Goal: Information Seeking & Learning: Learn about a topic

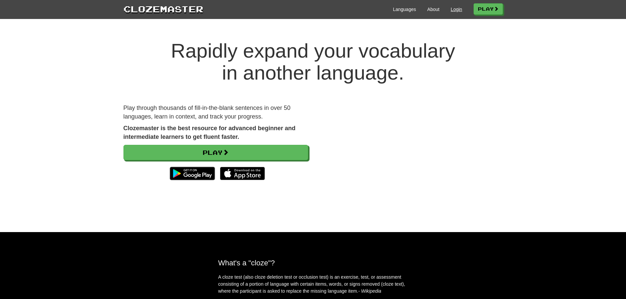
click at [454, 8] on link "Login" at bounding box center [455, 9] width 11 height 7
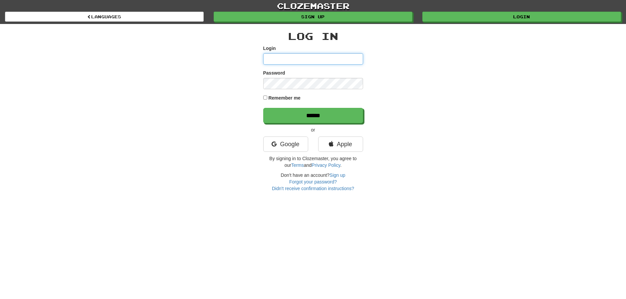
type input "**********"
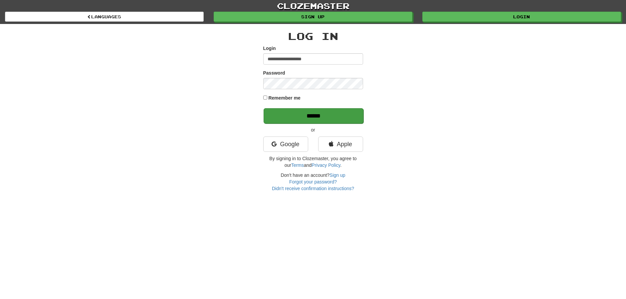
click at [306, 115] on input "******" at bounding box center [313, 115] width 100 height 15
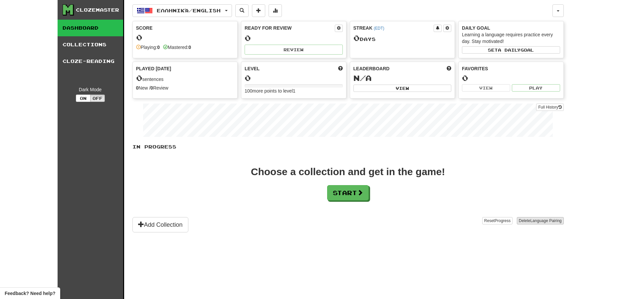
click at [545, 220] on span "Language Pairing" at bounding box center [545, 220] width 31 height 5
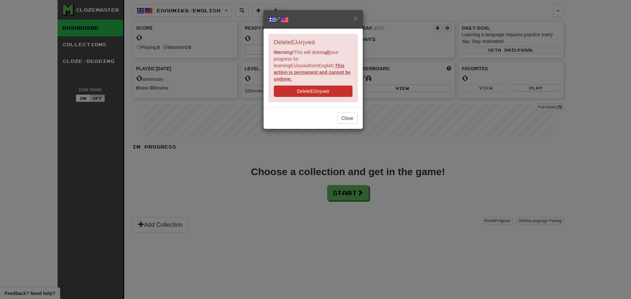
click at [328, 85] on button "Delete Ελληνικά" at bounding box center [313, 90] width 79 height 11
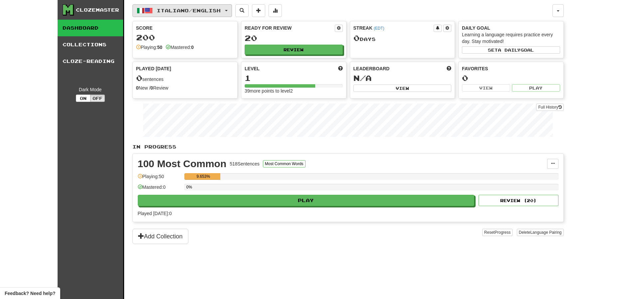
click at [232, 7] on button "Italiano / English" at bounding box center [181, 10] width 99 height 13
click at [211, 52] on link "Language Pairing" at bounding box center [180, 52] width 82 height 9
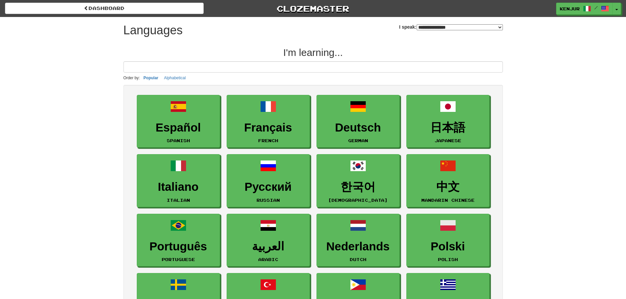
select select "*******"
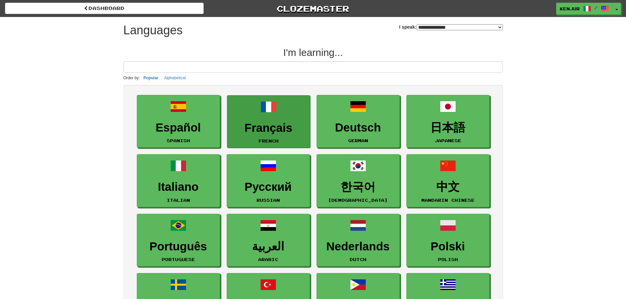
click at [273, 122] on h3 "Français" at bounding box center [269, 127] width 76 height 13
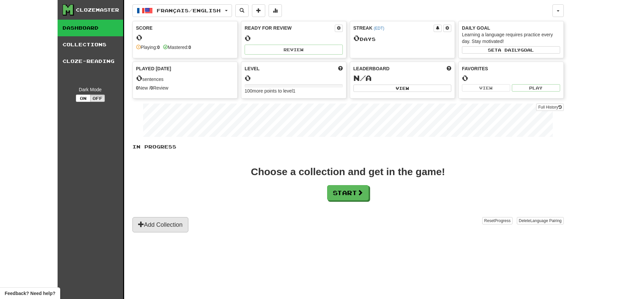
click at [187, 226] on button "Add Collection" at bounding box center [160, 224] width 56 height 15
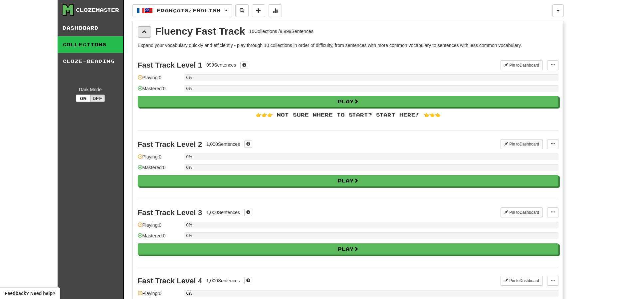
click at [147, 30] on button at bounding box center [144, 31] width 13 height 11
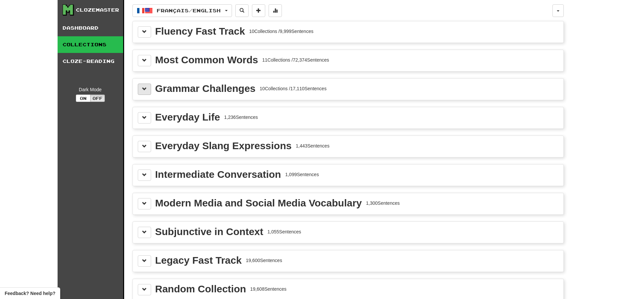
click at [144, 90] on span at bounding box center [144, 88] width 5 height 5
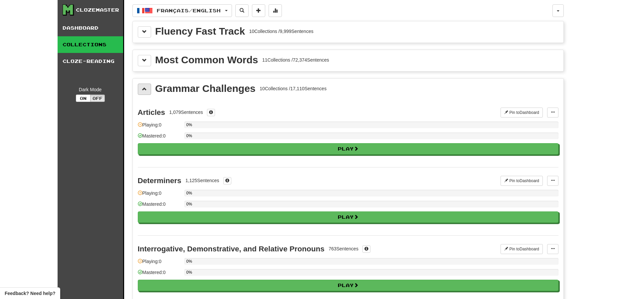
click at [144, 90] on span at bounding box center [144, 88] width 5 height 5
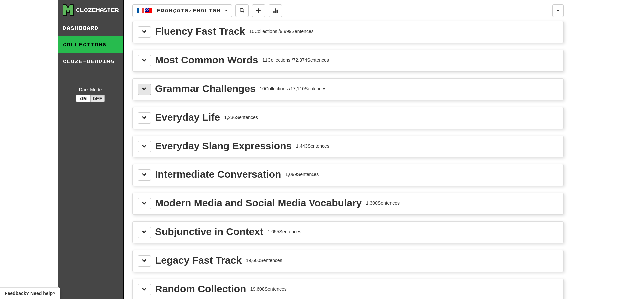
click at [145, 87] on span at bounding box center [144, 88] width 5 height 5
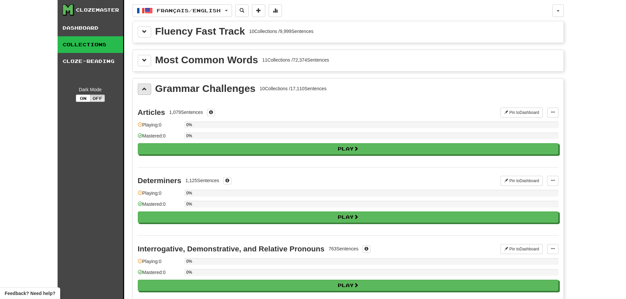
click at [143, 86] on span at bounding box center [144, 88] width 5 height 5
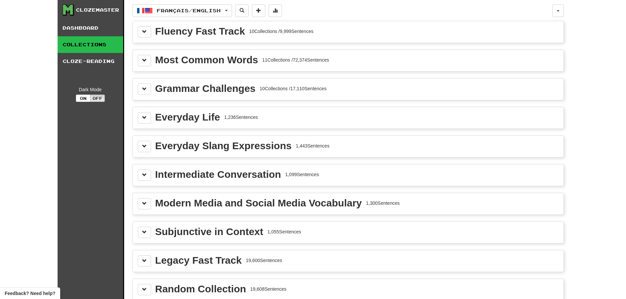
click at [15, 80] on div "Clozemaster Dashboard Collections Cloze-Reading Dark Mode On Off Dashboard Coll…" at bounding box center [313, 168] width 626 height 336
click at [145, 33] on span at bounding box center [144, 31] width 5 height 5
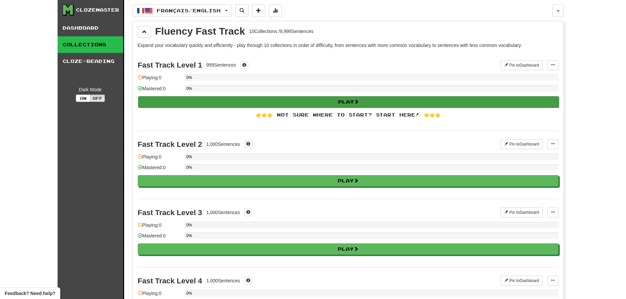
click at [183, 98] on button "Play" at bounding box center [348, 101] width 420 height 11
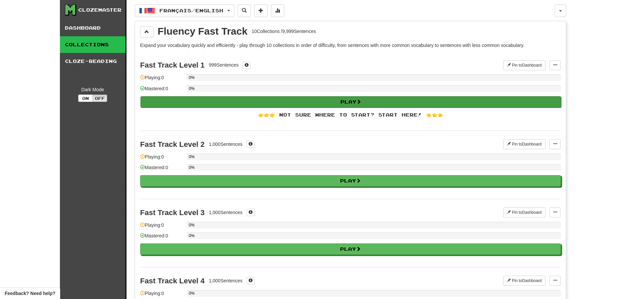
select select "**"
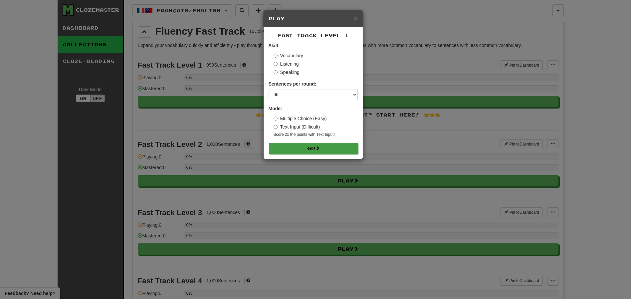
click at [317, 148] on span at bounding box center [317, 148] width 5 height 5
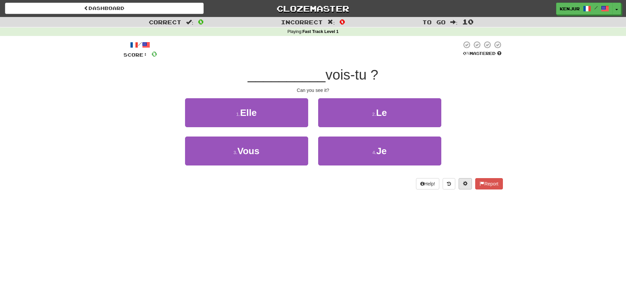
click at [463, 183] on span at bounding box center [465, 183] width 5 height 5
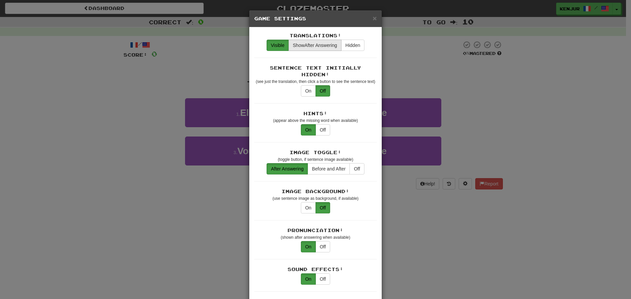
click at [315, 47] on span "Show After Answering" at bounding box center [315, 45] width 44 height 5
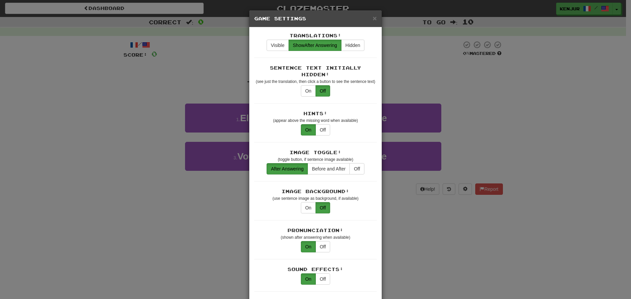
click at [432, 76] on div "× Game Settings Translations: Visible Show After Answering Hidden Sentence Text…" at bounding box center [315, 149] width 631 height 299
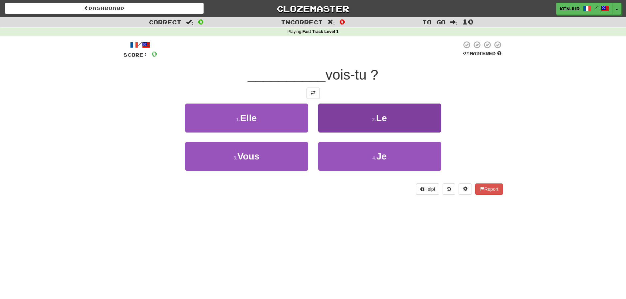
click at [388, 113] on button "2 . Le" at bounding box center [379, 117] width 123 height 29
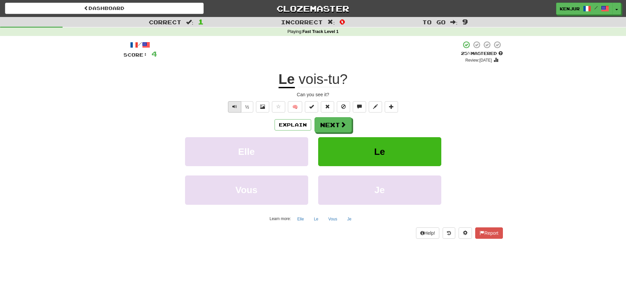
click at [238, 102] on button "Text-to-speech controls" at bounding box center [234, 106] width 13 height 11
click at [237, 103] on button "Text-to-speech controls" at bounding box center [234, 106] width 13 height 11
click at [320, 124] on button "Next" at bounding box center [333, 124] width 37 height 15
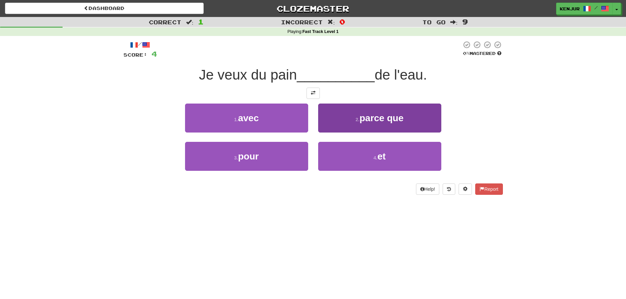
click at [329, 147] on button "4 . et" at bounding box center [379, 156] width 123 height 29
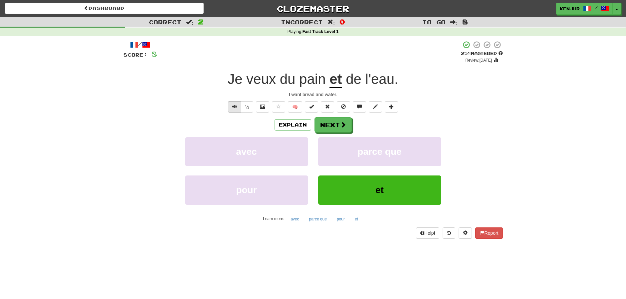
click at [233, 107] on span "Text-to-speech controls" at bounding box center [234, 106] width 5 height 5
click at [317, 124] on button "Next" at bounding box center [333, 124] width 37 height 15
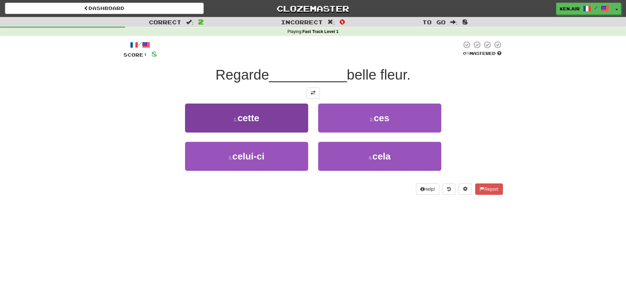
click at [292, 118] on button "1 . cette" at bounding box center [246, 117] width 123 height 29
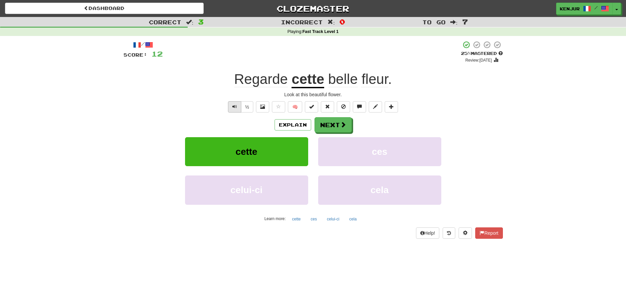
click at [238, 103] on button "Text-to-speech controls" at bounding box center [234, 106] width 13 height 11
click at [323, 124] on button "Next" at bounding box center [333, 124] width 37 height 15
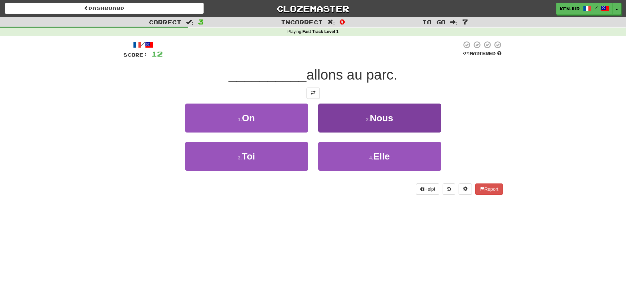
drag, startPoint x: 338, startPoint y: 123, endPoint x: 319, endPoint y: 143, distance: 27.8
click at [338, 123] on button "2 . Nous" at bounding box center [379, 117] width 123 height 29
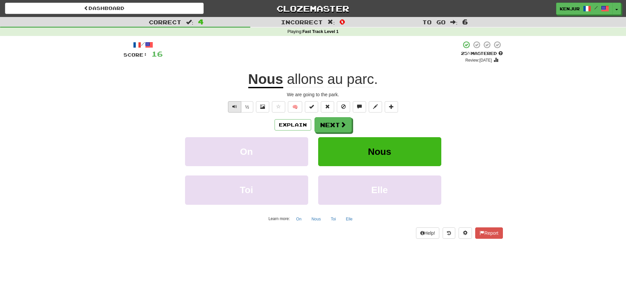
click at [235, 103] on button "Text-to-speech controls" at bounding box center [234, 106] width 13 height 11
click at [234, 106] on span "Text-to-speech controls" at bounding box center [234, 106] width 5 height 5
click at [234, 105] on span "Text-to-speech controls" at bounding box center [234, 106] width 5 height 5
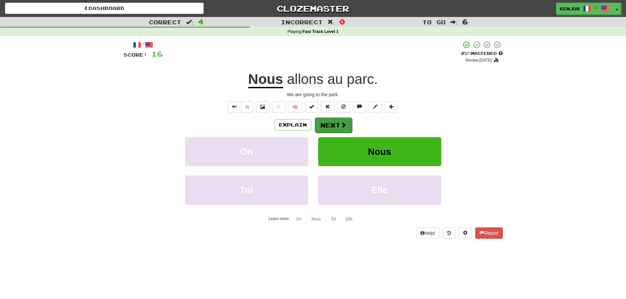
click at [331, 122] on button "Next" at bounding box center [333, 124] width 37 height 15
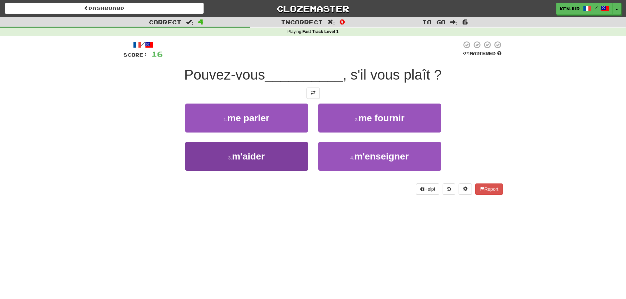
click at [279, 155] on button "3 . m'aider" at bounding box center [246, 156] width 123 height 29
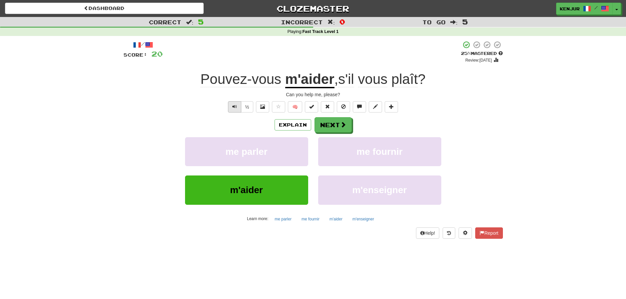
click at [233, 105] on span "Text-to-speech controls" at bounding box center [234, 106] width 5 height 5
click at [234, 105] on span "Text-to-speech controls" at bounding box center [234, 106] width 5 height 5
click at [319, 121] on button "Next" at bounding box center [333, 124] width 37 height 15
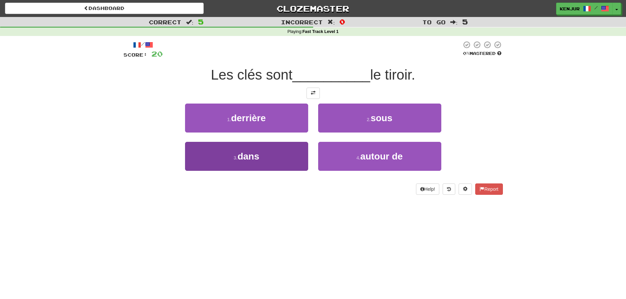
click at [285, 153] on button "3 . dans" at bounding box center [246, 156] width 123 height 29
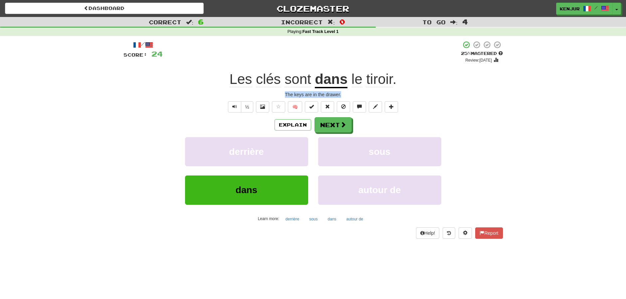
drag, startPoint x: 281, startPoint y: 94, endPoint x: 347, endPoint y: 93, distance: 66.2
click at [347, 93] on div "The keys are in the drawer." at bounding box center [312, 94] width 379 height 7
click at [482, 91] on div "The keys are in the drawer." at bounding box center [312, 94] width 379 height 7
click at [230, 103] on button "Text-to-speech controls" at bounding box center [234, 106] width 13 height 11
click at [232, 104] on span "Text-to-speech controls" at bounding box center [234, 106] width 5 height 5
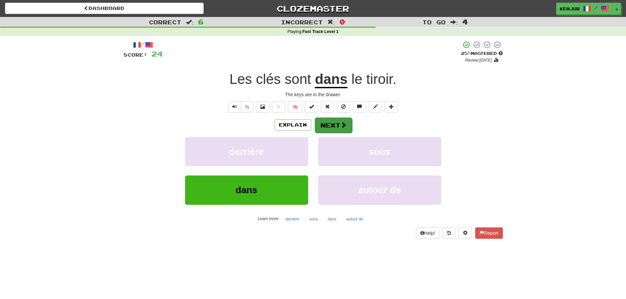
click at [322, 122] on button "Next" at bounding box center [333, 124] width 37 height 15
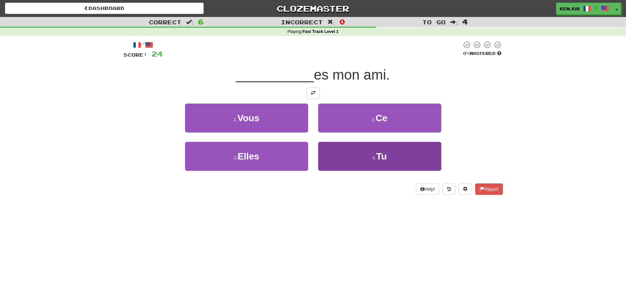
click at [325, 160] on button "4 . Tu" at bounding box center [379, 156] width 123 height 29
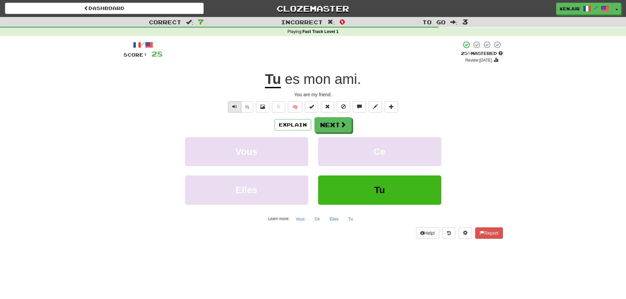
click at [236, 105] on span "Text-to-speech controls" at bounding box center [234, 106] width 5 height 5
click at [235, 105] on span "Text-to-speech controls" at bounding box center [234, 106] width 5 height 5
click at [331, 121] on button "Next" at bounding box center [333, 124] width 37 height 15
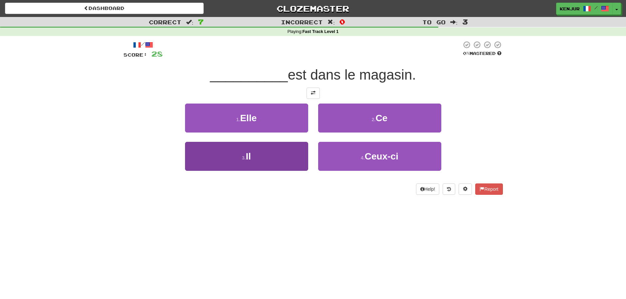
click at [288, 153] on button "3 . Il" at bounding box center [246, 156] width 123 height 29
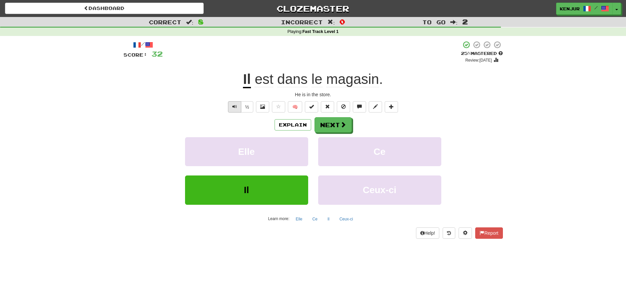
click at [236, 105] on span "Text-to-speech controls" at bounding box center [234, 106] width 5 height 5
click at [326, 121] on button "Next" at bounding box center [333, 124] width 37 height 15
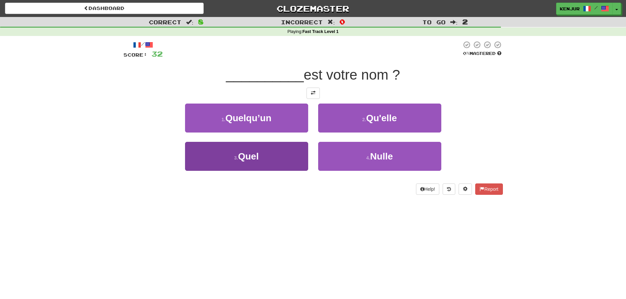
click at [275, 153] on button "3 . Quel" at bounding box center [246, 156] width 123 height 29
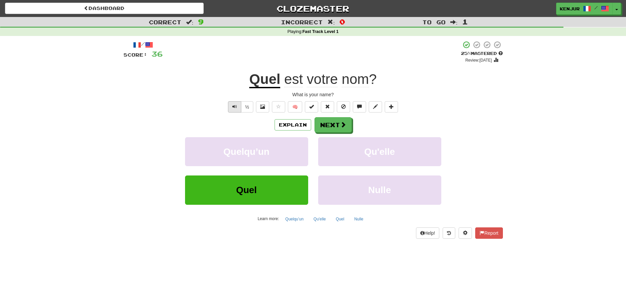
click at [234, 105] on span "Text-to-speech controls" at bounding box center [234, 106] width 5 height 5
click at [323, 125] on button "Next" at bounding box center [333, 124] width 37 height 15
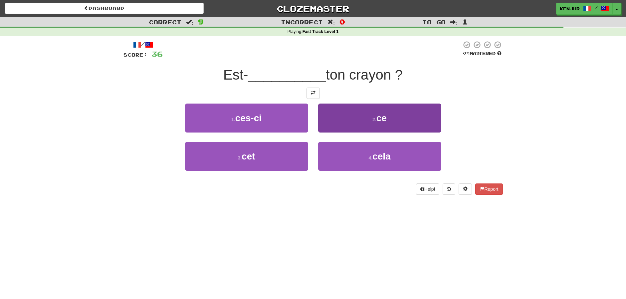
click at [339, 119] on button "2 . ce" at bounding box center [379, 117] width 123 height 29
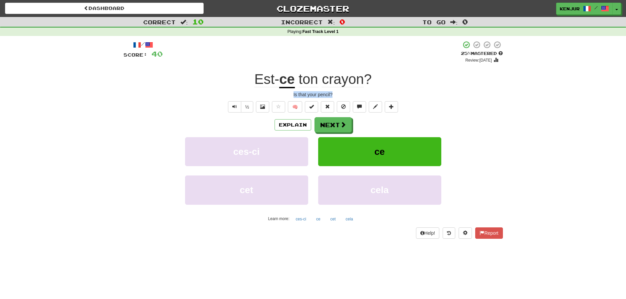
drag, startPoint x: 291, startPoint y: 94, endPoint x: 338, endPoint y: 93, distance: 46.6
click at [338, 93] on div "Is that your pencil?" at bounding box center [312, 94] width 379 height 7
drag, startPoint x: 499, startPoint y: 103, endPoint x: 441, endPoint y: 113, distance: 58.0
click at [499, 103] on div "½ 🧠" at bounding box center [312, 106] width 379 height 11
click at [234, 106] on span "Text-to-speech controls" at bounding box center [234, 106] width 5 height 5
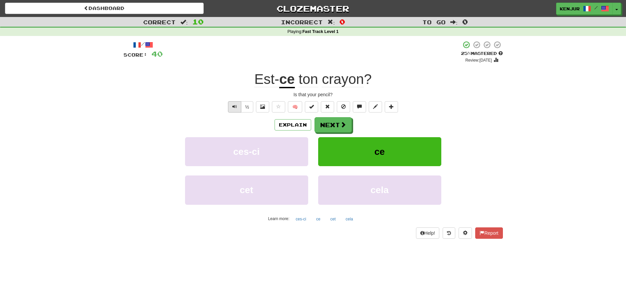
click at [235, 105] on span "Text-to-speech controls" at bounding box center [234, 106] width 5 height 5
click at [234, 105] on span "Text-to-speech controls" at bounding box center [234, 106] width 5 height 5
click at [328, 123] on button "Next" at bounding box center [333, 124] width 37 height 15
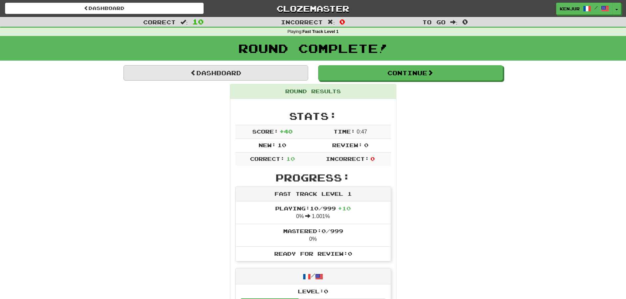
click at [204, 73] on link "Dashboard" at bounding box center [215, 72] width 185 height 15
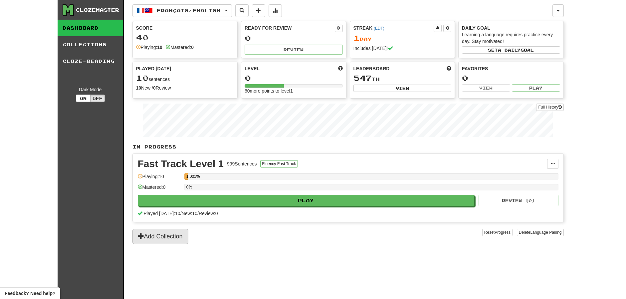
click at [157, 238] on button "Add Collection" at bounding box center [160, 236] width 56 height 15
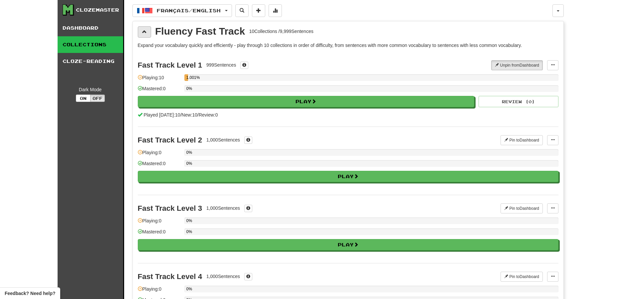
click at [142, 30] on span at bounding box center [144, 31] width 5 height 5
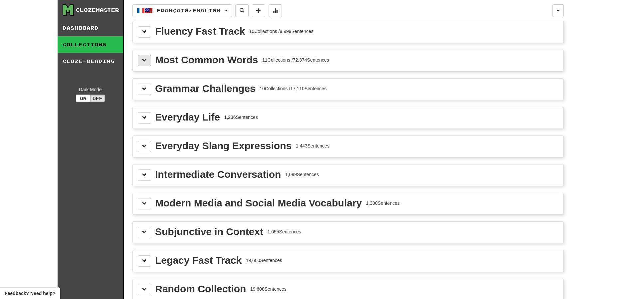
click at [146, 57] on button at bounding box center [144, 60] width 13 height 11
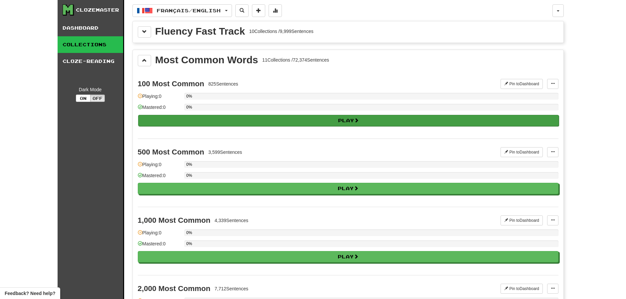
click at [174, 120] on button "Play" at bounding box center [348, 120] width 420 height 11
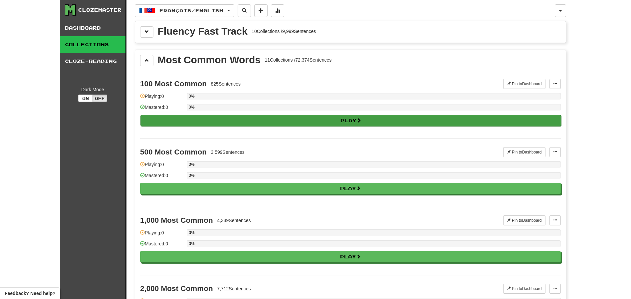
select select "**"
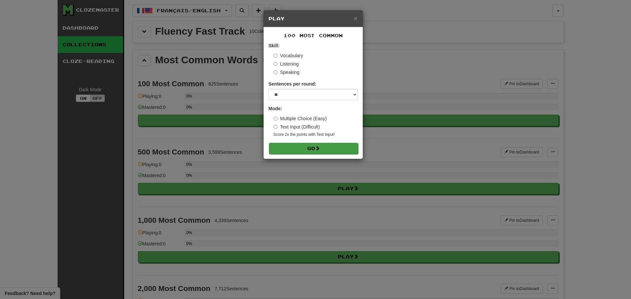
click at [301, 146] on button "Go" at bounding box center [313, 148] width 89 height 11
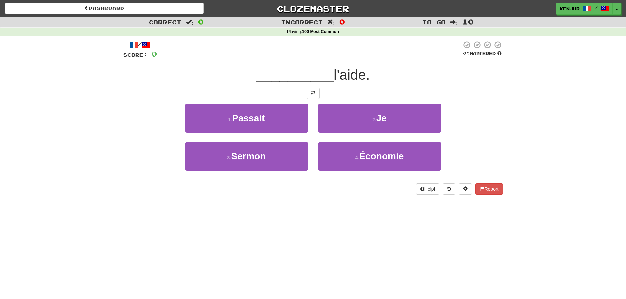
click at [348, 135] on div "2 . Je" at bounding box center [379, 122] width 133 height 38
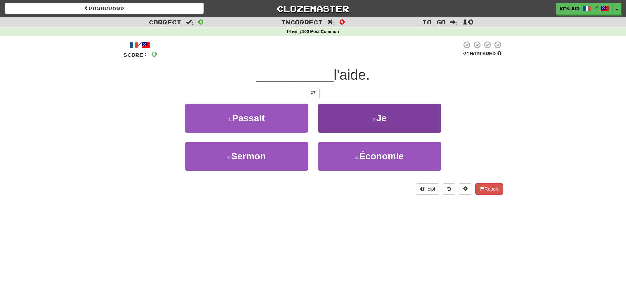
click at [345, 117] on button "2 . Je" at bounding box center [379, 117] width 123 height 29
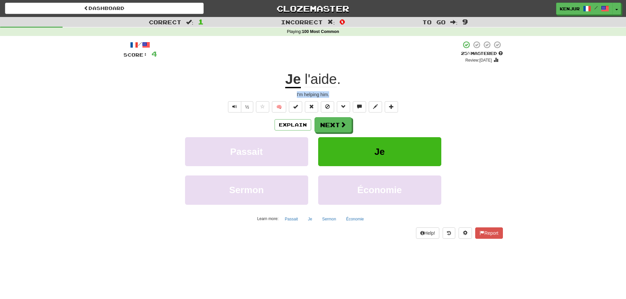
drag, startPoint x: 332, startPoint y: 93, endPoint x: 284, endPoint y: 92, distance: 47.2
click at [284, 92] on div "I'm helping him." at bounding box center [312, 94] width 379 height 7
click at [233, 104] on span "Text-to-speech controls" at bounding box center [234, 106] width 5 height 5
click at [252, 72] on div "Je l'aide ." at bounding box center [312, 79] width 379 height 18
click at [182, 76] on div "Je l'aide ." at bounding box center [312, 79] width 379 height 18
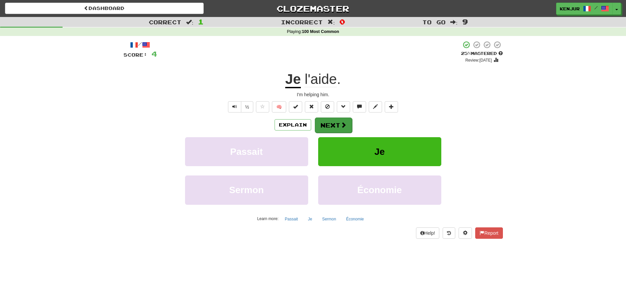
click at [321, 124] on button "Next" at bounding box center [333, 124] width 37 height 15
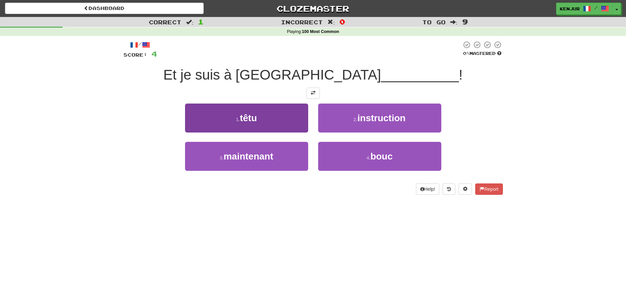
click at [290, 121] on button "1 . têtu" at bounding box center [246, 117] width 123 height 29
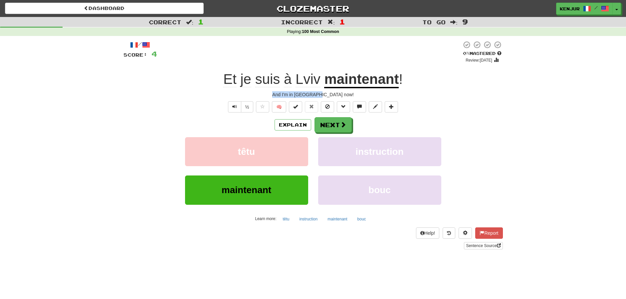
drag, startPoint x: 343, startPoint y: 95, endPoint x: 293, endPoint y: 94, distance: 49.6
click at [293, 94] on div "And I'm in Lviv now!" at bounding box center [312, 94] width 379 height 7
click at [164, 108] on div "½ 🧠" at bounding box center [312, 106] width 379 height 11
click at [236, 104] on span "Text-to-speech controls" at bounding box center [234, 106] width 5 height 5
click at [321, 124] on button "Next" at bounding box center [333, 124] width 37 height 15
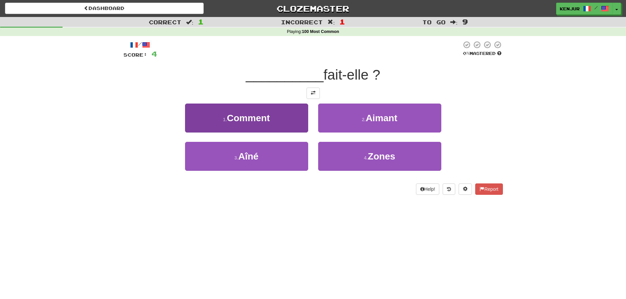
click at [282, 122] on button "1 . Comment" at bounding box center [246, 117] width 123 height 29
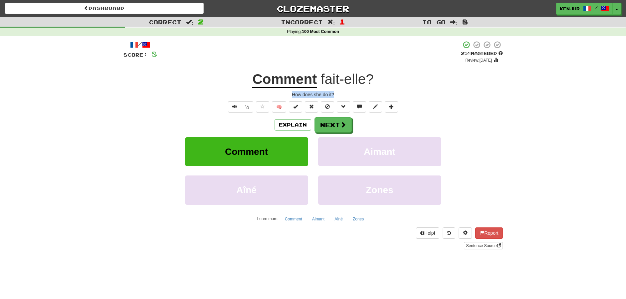
drag, startPoint x: 338, startPoint y: 94, endPoint x: 284, endPoint y: 91, distance: 53.6
click at [284, 91] on div "How does she do it?" at bounding box center [312, 94] width 379 height 7
click at [457, 89] on div "/ Score: 8 + 4 25 % Mastered Review: 2025-08-19 Comment fait-elle ? How does sh…" at bounding box center [312, 145] width 379 height 209
click at [235, 105] on span "Text-to-speech controls" at bounding box center [234, 106] width 5 height 5
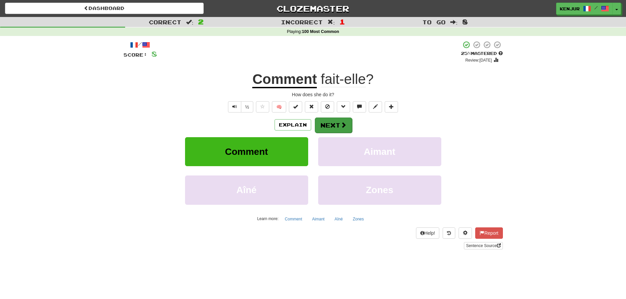
click at [324, 124] on button "Next" at bounding box center [333, 124] width 37 height 15
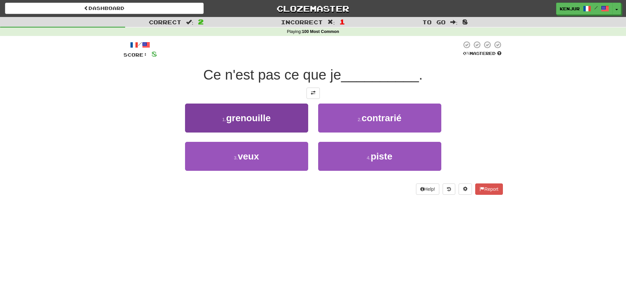
drag, startPoint x: 285, startPoint y: 157, endPoint x: 307, endPoint y: 160, distance: 22.2
click at [285, 157] on button "3 . veux" at bounding box center [246, 156] width 123 height 29
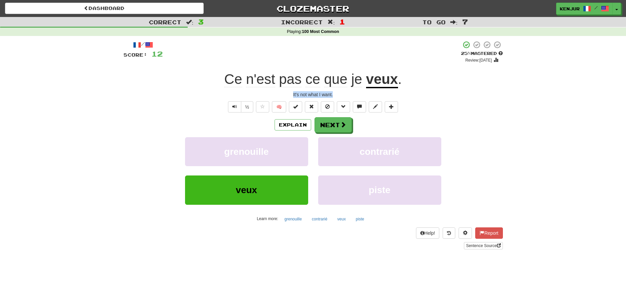
drag, startPoint x: 292, startPoint y: 94, endPoint x: 342, endPoint y: 94, distance: 50.2
click at [342, 94] on div "It's not what I want." at bounding box center [312, 94] width 379 height 7
click at [181, 89] on div "/ Score: 12 + 4 25 % Mastered Review: 2025-08-19 Ce n'est pas ce que je veux . …" at bounding box center [312, 145] width 379 height 209
click at [230, 107] on button "Text-to-speech controls" at bounding box center [234, 106] width 13 height 11
click at [234, 104] on span "Text-to-speech controls" at bounding box center [234, 106] width 5 height 5
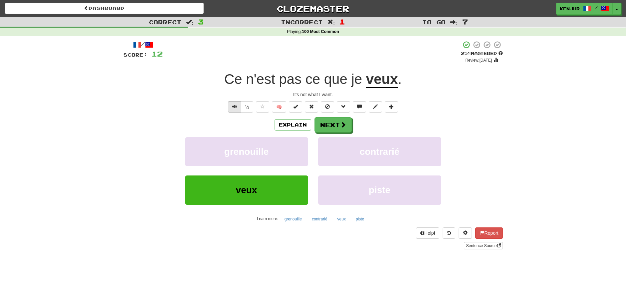
click at [235, 105] on span "Text-to-speech controls" at bounding box center [234, 106] width 5 height 5
click at [234, 105] on span "Text-to-speech controls" at bounding box center [234, 106] width 5 height 5
click at [289, 126] on button "Explain" at bounding box center [292, 124] width 37 height 11
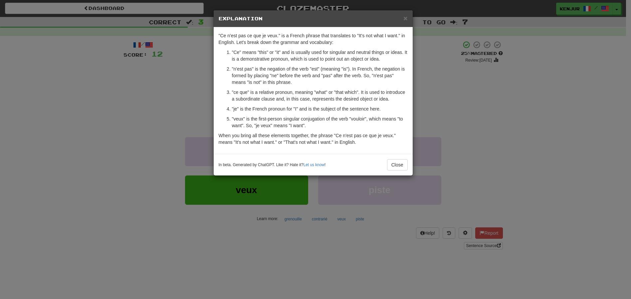
click at [190, 100] on div "× Explanation "Ce n'est pas ce que je veux." is a French phrase that translates…" at bounding box center [315, 149] width 631 height 299
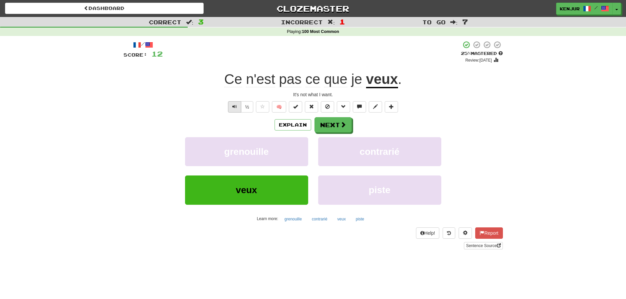
click at [233, 104] on span "Text-to-speech controls" at bounding box center [234, 106] width 5 height 5
click at [325, 125] on button "Next" at bounding box center [333, 124] width 37 height 15
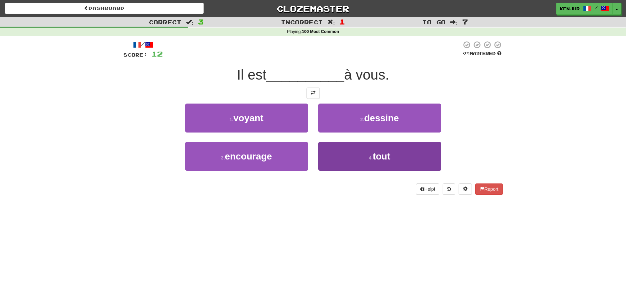
click at [330, 155] on button "4 . tout" at bounding box center [379, 156] width 123 height 29
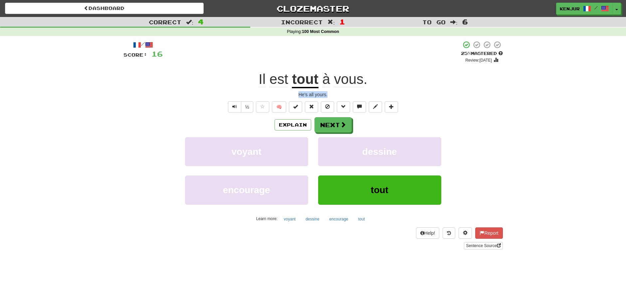
drag, startPoint x: 293, startPoint y: 96, endPoint x: 330, endPoint y: 96, distance: 37.3
click at [332, 97] on div "He's all yours." at bounding box center [312, 94] width 379 height 7
drag, startPoint x: 487, startPoint y: 89, endPoint x: 479, endPoint y: 91, distance: 8.6
click at [490, 89] on div "/ Score: 16 + 4 25 % Mastered Review: 2025-08-19 Il est tout à vous . He's all …" at bounding box center [312, 145] width 379 height 209
click at [232, 108] on button "Text-to-speech controls" at bounding box center [234, 106] width 13 height 11
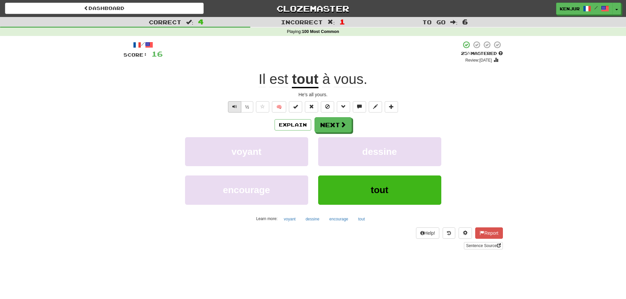
click at [234, 105] on span "Text-to-speech controls" at bounding box center [234, 106] width 5 height 5
click at [233, 105] on span "Text-to-speech controls" at bounding box center [234, 106] width 5 height 5
click at [330, 124] on button "Next" at bounding box center [333, 124] width 37 height 15
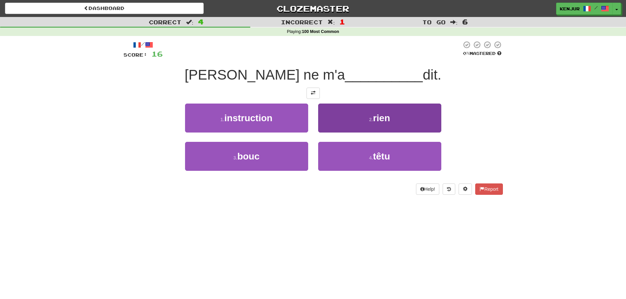
click at [340, 114] on button "2 . rien" at bounding box center [379, 117] width 123 height 29
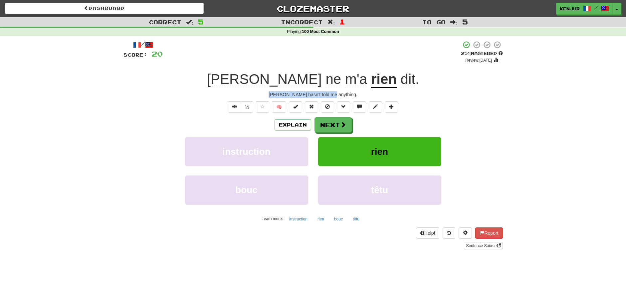
drag, startPoint x: 282, startPoint y: 93, endPoint x: 347, endPoint y: 94, distance: 64.9
click at [347, 94] on div "Tom hasn't told me anything." at bounding box center [312, 94] width 379 height 7
click at [483, 146] on div "instruction rien" at bounding box center [312, 156] width 399 height 38
click at [231, 105] on button "Text-to-speech controls" at bounding box center [234, 106] width 13 height 11
click at [234, 105] on span "Text-to-speech controls" at bounding box center [234, 106] width 5 height 5
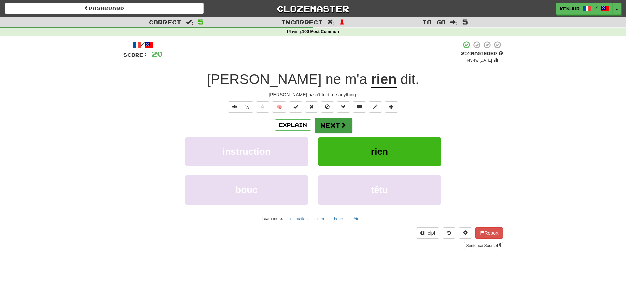
click at [330, 123] on button "Next" at bounding box center [333, 124] width 37 height 15
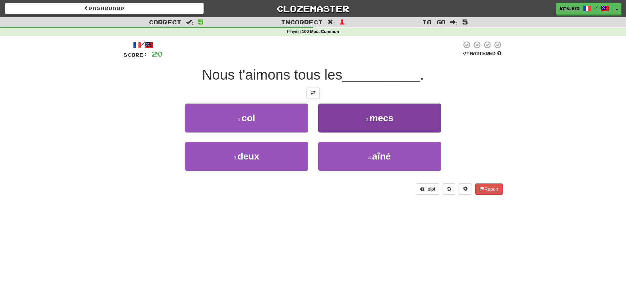
click at [329, 122] on button "2 . mecs" at bounding box center [379, 117] width 123 height 29
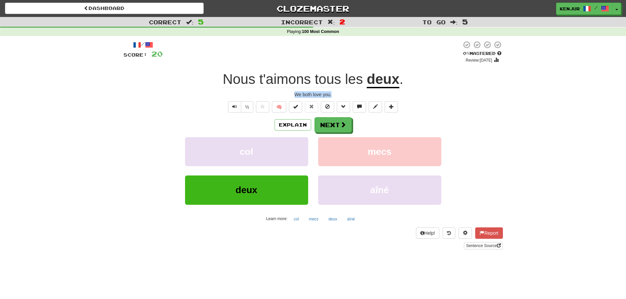
drag, startPoint x: 295, startPoint y: 93, endPoint x: 332, endPoint y: 95, distance: 37.6
click at [332, 95] on div "We both love you." at bounding box center [312, 94] width 379 height 7
click at [148, 82] on div "Nous t'aimons tous les deux ." at bounding box center [312, 79] width 379 height 18
click at [234, 107] on span "Text-to-speech controls" at bounding box center [234, 106] width 5 height 5
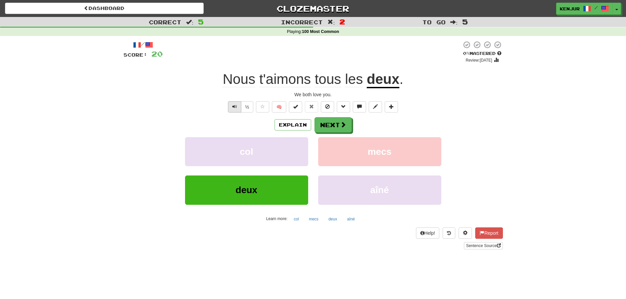
click at [235, 106] on span "Text-to-speech controls" at bounding box center [234, 106] width 5 height 5
click at [334, 121] on button "Next" at bounding box center [333, 124] width 37 height 15
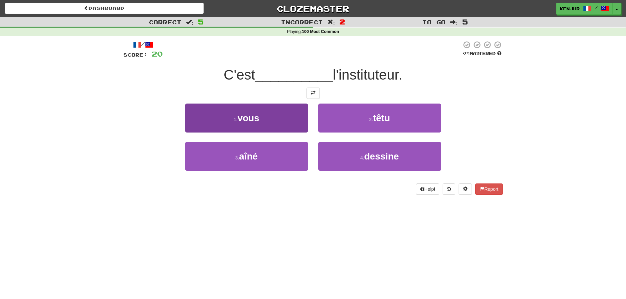
click at [287, 123] on button "1 . vous" at bounding box center [246, 117] width 123 height 29
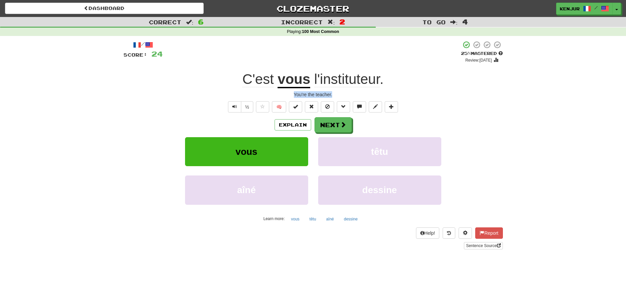
drag, startPoint x: 335, startPoint y: 93, endPoint x: 292, endPoint y: 93, distance: 42.9
click at [292, 93] on div "You're the teacher." at bounding box center [312, 94] width 379 height 7
click at [137, 91] on div "You're the teacher." at bounding box center [312, 94] width 379 height 7
click at [230, 106] on button "Text-to-speech controls" at bounding box center [234, 106] width 13 height 11
click at [232, 106] on span "Text-to-speech controls" at bounding box center [234, 106] width 5 height 5
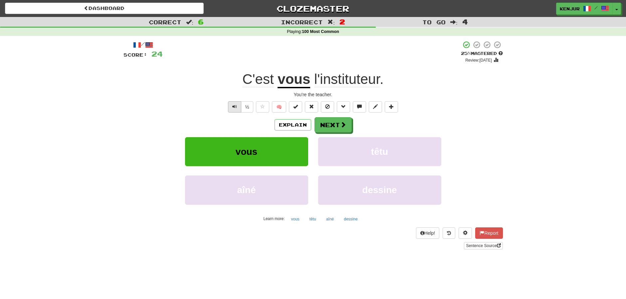
click at [232, 106] on span "Text-to-speech controls" at bounding box center [234, 106] width 5 height 5
click at [324, 125] on button "Next" at bounding box center [333, 124] width 37 height 15
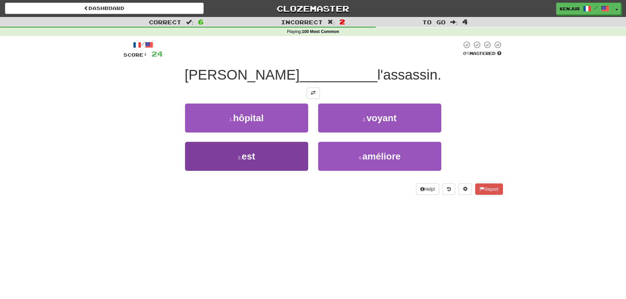
click at [276, 159] on button "3 . est" at bounding box center [246, 156] width 123 height 29
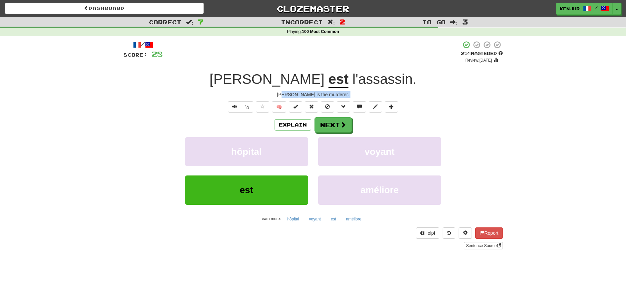
drag, startPoint x: 289, startPoint y: 97, endPoint x: 285, endPoint y: 92, distance: 6.7
click at [297, 95] on div "/ Score: 28 + 4 25 % Mastered Review: 2025-08-19 Tom est l'assassin . Tom is th…" at bounding box center [312, 145] width 379 height 209
click at [285, 92] on div "Tom is the murderer." at bounding box center [312, 94] width 379 height 7
drag, startPoint x: 289, startPoint y: 93, endPoint x: 320, endPoint y: 95, distance: 31.4
click at [344, 95] on div "Tom is the murderer." at bounding box center [312, 94] width 379 height 7
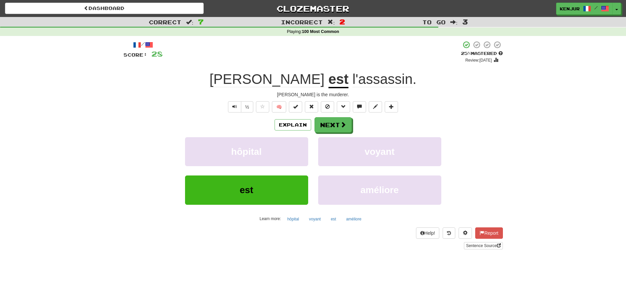
click at [474, 87] on div "Tom est l'assassin ." at bounding box center [312, 79] width 379 height 18
click at [232, 104] on span "Text-to-speech controls" at bounding box center [234, 106] width 5 height 5
click at [237, 105] on button "Text-to-speech controls" at bounding box center [234, 106] width 13 height 11
click at [322, 121] on button "Next" at bounding box center [333, 124] width 37 height 15
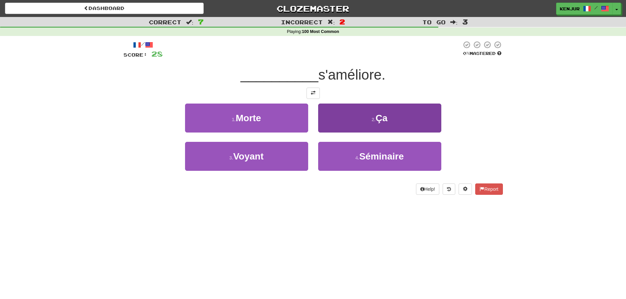
click at [335, 121] on button "2 . Ça" at bounding box center [379, 117] width 123 height 29
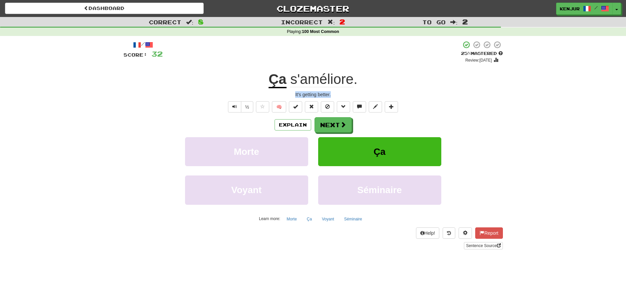
drag, startPoint x: 337, startPoint y: 94, endPoint x: 293, endPoint y: 94, distance: 43.9
click at [293, 94] on div "It's getting better." at bounding box center [312, 94] width 379 height 7
click at [399, 93] on div "It's getting better." at bounding box center [312, 94] width 379 height 7
click at [237, 105] on button "Text-to-speech controls" at bounding box center [234, 106] width 13 height 11
click at [288, 121] on button "Explain" at bounding box center [292, 124] width 37 height 11
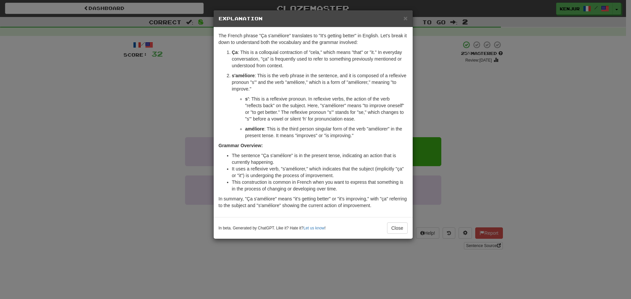
click at [434, 98] on div "× Explanation The French phrase "Ça s'améliore" translates to "It's getting bet…" at bounding box center [315, 149] width 631 height 299
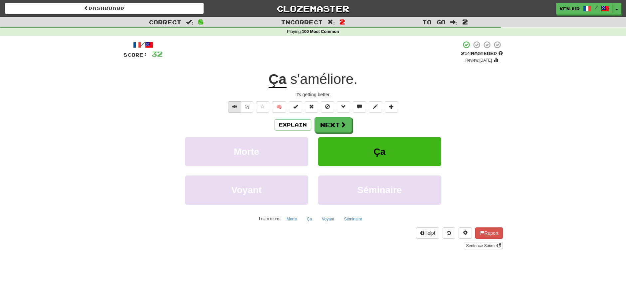
click at [237, 107] on button "Text-to-speech controls" at bounding box center [234, 106] width 13 height 11
click at [235, 105] on span "Text-to-speech controls" at bounding box center [234, 106] width 5 height 5
click at [325, 126] on button "Next" at bounding box center [333, 124] width 37 height 15
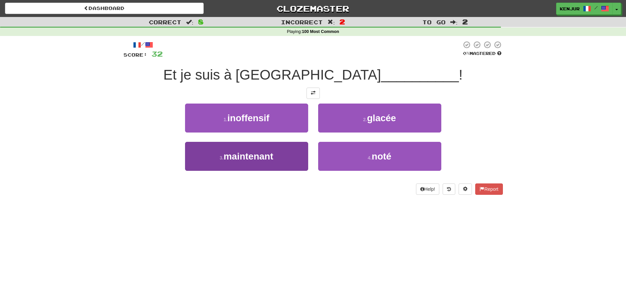
click at [293, 158] on button "3 . maintenant" at bounding box center [246, 156] width 123 height 29
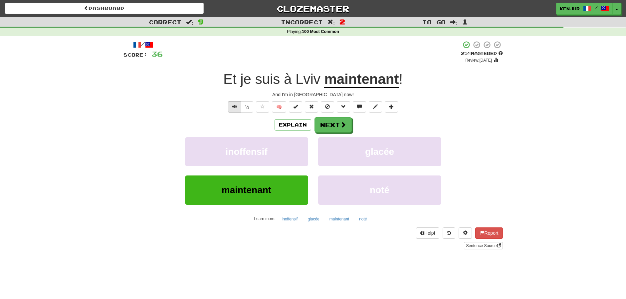
click at [233, 105] on span "Text-to-speech controls" at bounding box center [234, 106] width 5 height 5
click at [341, 127] on span at bounding box center [343, 125] width 6 height 6
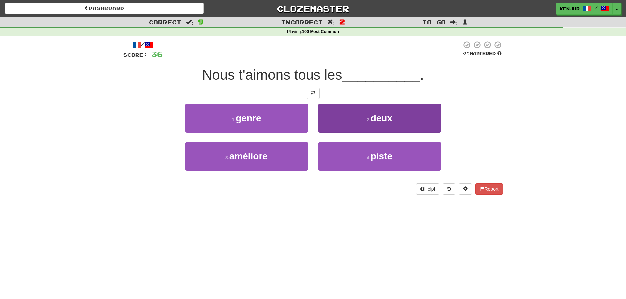
click at [331, 120] on button "2 . deux" at bounding box center [379, 117] width 123 height 29
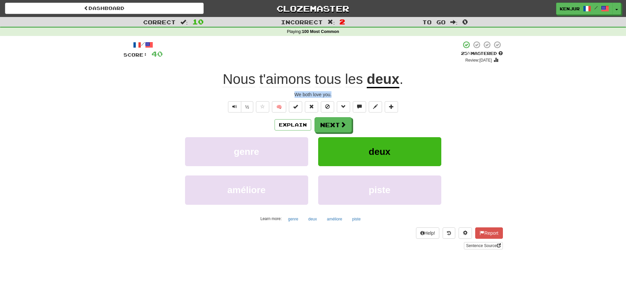
drag, startPoint x: 333, startPoint y: 94, endPoint x: 295, endPoint y: 93, distance: 38.6
click at [295, 93] on div "We both love you." at bounding box center [312, 94] width 379 height 7
drag, startPoint x: 419, startPoint y: 81, endPoint x: 402, endPoint y: 86, distance: 17.0
click at [419, 81] on div "Nous t'aimons tous les deux ." at bounding box center [312, 79] width 379 height 18
click at [237, 103] on button "Text-to-speech controls" at bounding box center [234, 106] width 13 height 11
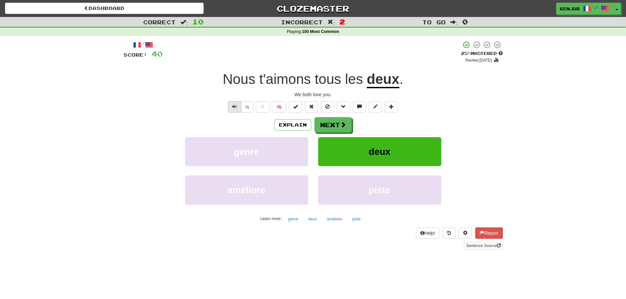
click at [235, 105] on span "Text-to-speech controls" at bounding box center [234, 106] width 5 height 5
click at [324, 123] on button "Next" at bounding box center [333, 124] width 37 height 15
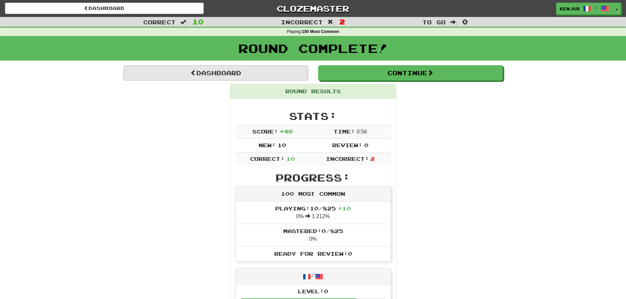
click at [151, 74] on link "Dashboard" at bounding box center [215, 72] width 185 height 15
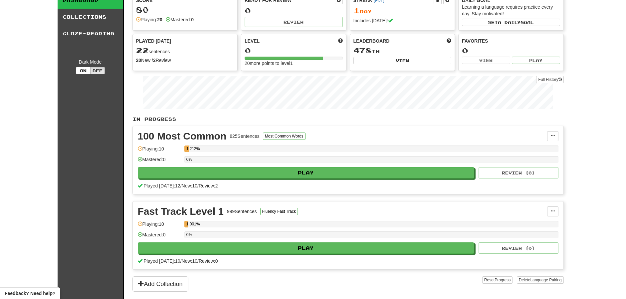
scroll to position [58, 0]
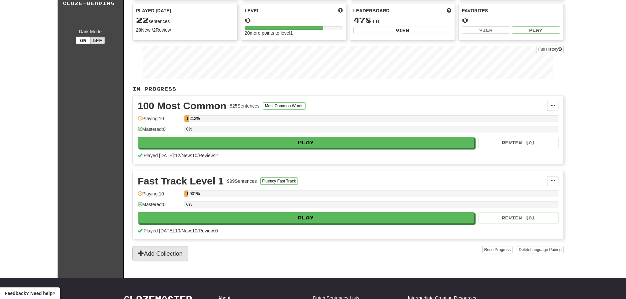
click at [154, 249] on button "Add Collection" at bounding box center [160, 253] width 56 height 15
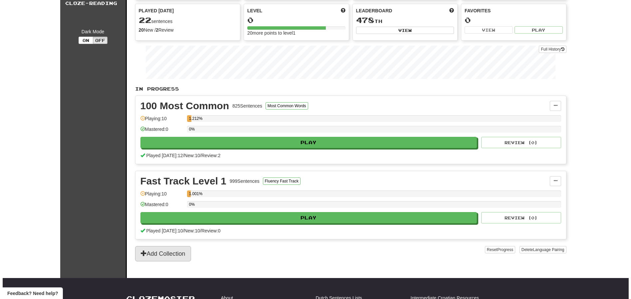
scroll to position [0, 0]
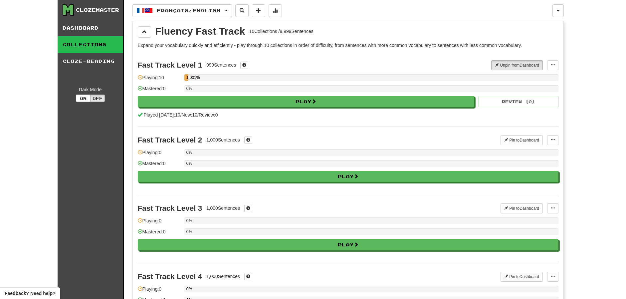
click at [146, 33] on span at bounding box center [144, 31] width 5 height 5
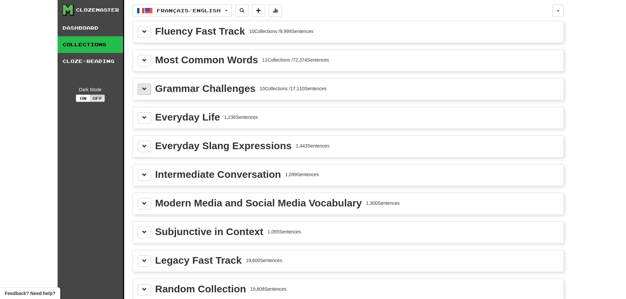
click at [145, 88] on span at bounding box center [144, 88] width 5 height 5
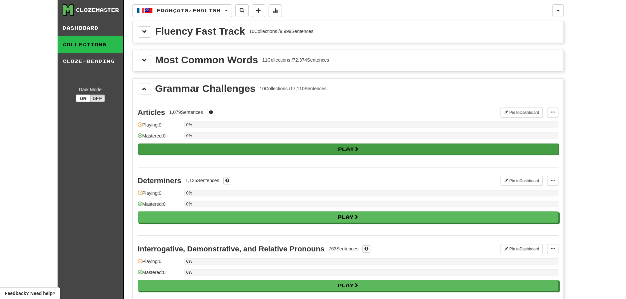
click at [168, 147] on button "Play" at bounding box center [348, 148] width 420 height 11
select select "**"
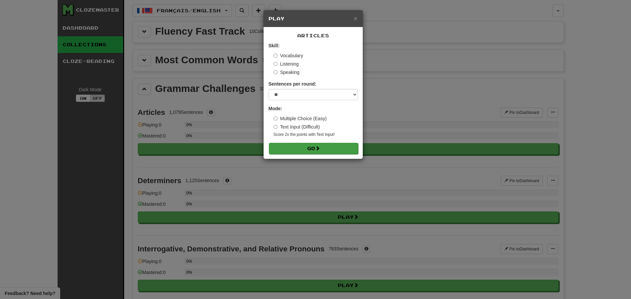
click at [309, 146] on button "Go" at bounding box center [313, 148] width 89 height 11
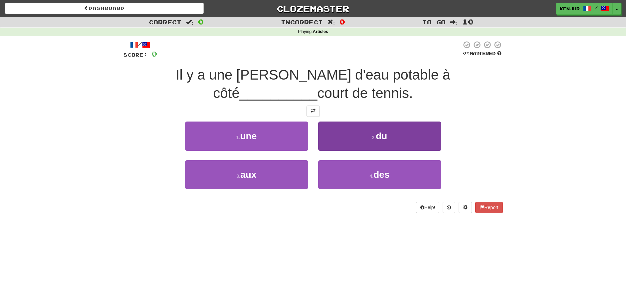
click at [338, 136] on button "2 . du" at bounding box center [379, 135] width 123 height 29
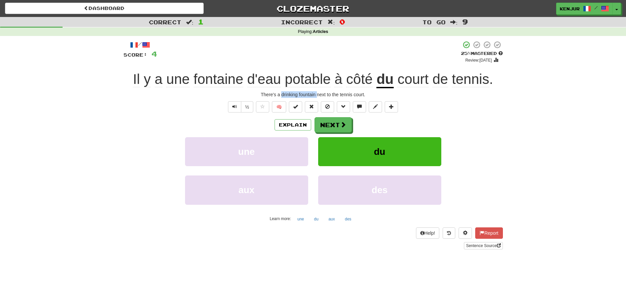
drag, startPoint x: 281, startPoint y: 94, endPoint x: 314, endPoint y: 94, distance: 33.3
click at [316, 95] on div "There's a drinking fountain next to the tennis court." at bounding box center [312, 94] width 379 height 7
click at [157, 112] on div "/ Score: 4 + 4 25 % Mastered Review: [DATE] Il y a une [PERSON_NAME] d'eau pota…" at bounding box center [312, 145] width 379 height 209
drag, startPoint x: 351, startPoint y: 94, endPoint x: 364, endPoint y: 95, distance: 13.3
click at [364, 95] on div "There's a drinking fountain next to the tennis court." at bounding box center [312, 94] width 379 height 7
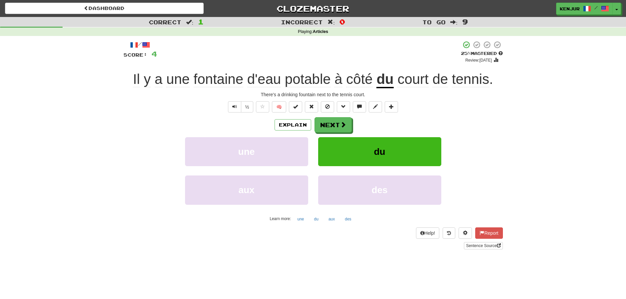
click at [512, 87] on div "Correct : 1 Incorrect : 0 To go : 9 Playing : Articles / Score: 4 + 4 25 % Mast…" at bounding box center [313, 137] width 626 height 241
click at [233, 106] on span "Text-to-speech controls" at bounding box center [234, 106] width 5 height 5
click at [323, 125] on button "Next" at bounding box center [333, 124] width 37 height 15
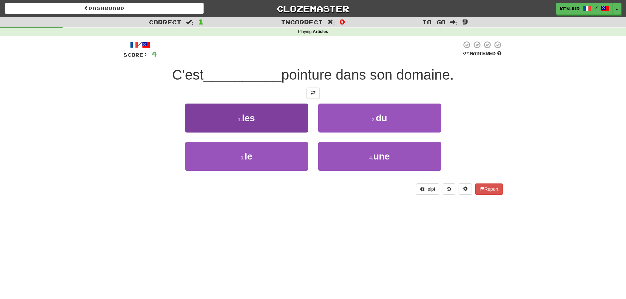
click at [291, 122] on button "1 . les" at bounding box center [246, 117] width 123 height 29
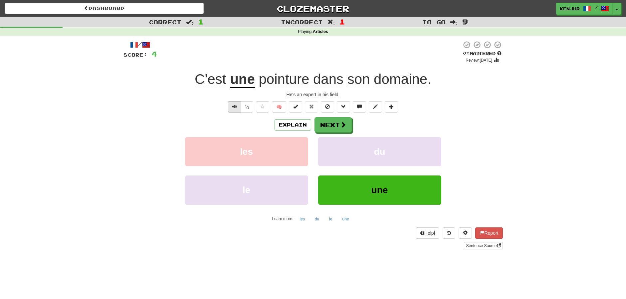
click at [233, 104] on span "Text-to-speech controls" at bounding box center [234, 106] width 5 height 5
click at [288, 124] on button "Explain" at bounding box center [292, 124] width 37 height 11
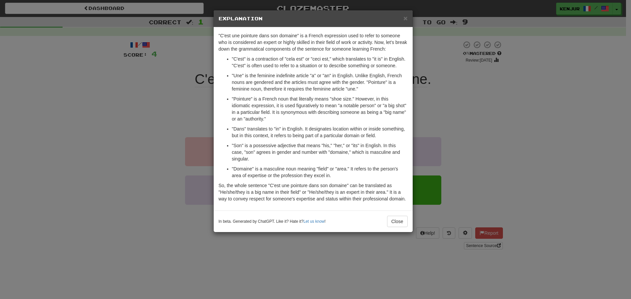
click at [186, 125] on div "× Explanation "C'est une pointure dans son domaine" is a French expression used…" at bounding box center [315, 149] width 631 height 299
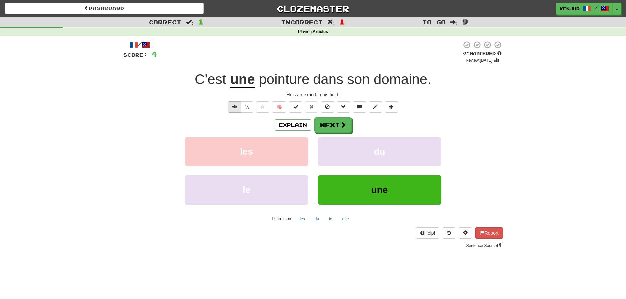
click at [229, 106] on button "Text-to-speech controls" at bounding box center [234, 106] width 13 height 11
drag, startPoint x: 281, startPoint y: 93, endPoint x: 340, endPoint y: 95, distance: 58.6
click at [350, 94] on div "He's an expert in his field." at bounding box center [312, 94] width 379 height 7
click at [485, 91] on div "He's an expert in his field." at bounding box center [312, 94] width 379 height 7
click at [233, 105] on span "Text-to-speech controls" at bounding box center [234, 106] width 5 height 5
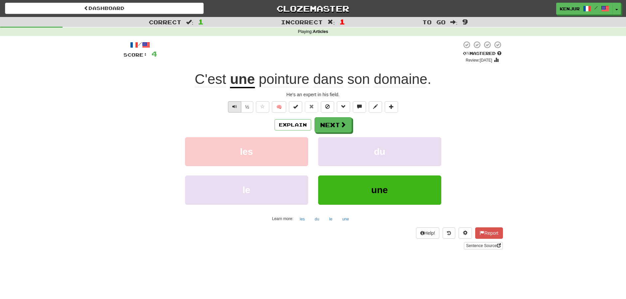
click at [234, 105] on span "Text-to-speech controls" at bounding box center [234, 106] width 5 height 5
click at [327, 123] on button "Next" at bounding box center [333, 124] width 37 height 15
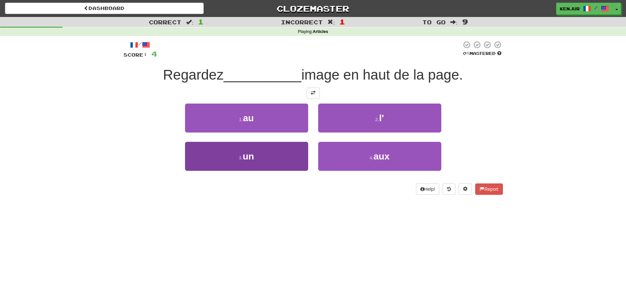
click at [288, 164] on button "3 . un" at bounding box center [246, 156] width 123 height 29
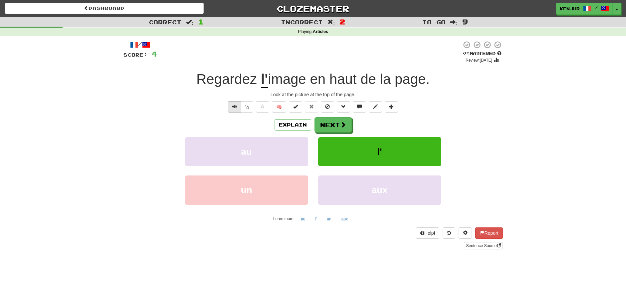
click at [230, 105] on button "Text-to-speech controls" at bounding box center [234, 106] width 13 height 11
drag, startPoint x: 265, startPoint y: 94, endPoint x: 363, endPoint y: 93, distance: 97.1
click at [363, 93] on div "Look at the picture at the top of the page." at bounding box center [312, 94] width 379 height 7
click at [500, 91] on div "Look at the picture at the top of the page." at bounding box center [312, 94] width 379 height 7
click at [233, 106] on span "Text-to-speech controls" at bounding box center [234, 106] width 5 height 5
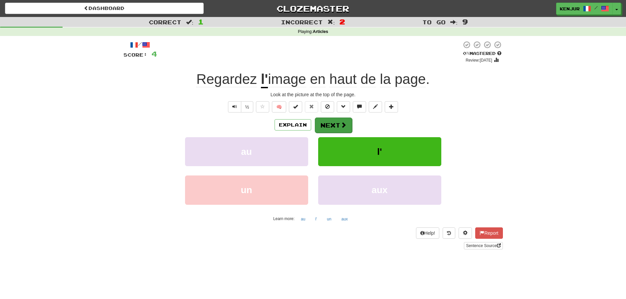
click at [326, 122] on button "Next" at bounding box center [333, 124] width 37 height 15
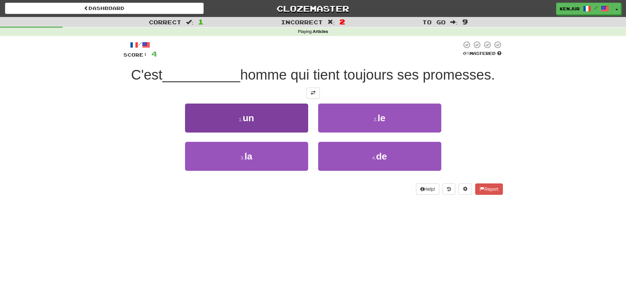
click at [287, 124] on button "1 . un" at bounding box center [246, 117] width 123 height 29
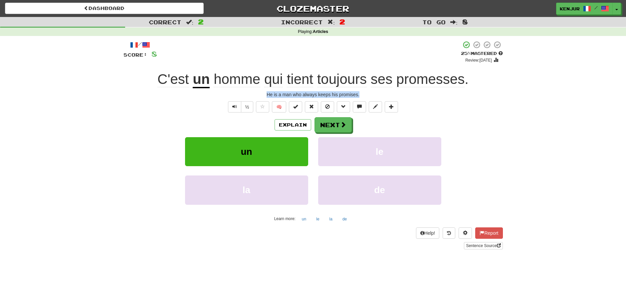
drag, startPoint x: 361, startPoint y: 93, endPoint x: 266, endPoint y: 94, distance: 94.5
click at [266, 94] on div "He is a man who always keeps his promises." at bounding box center [312, 94] width 379 height 7
click at [104, 81] on div "Correct : 2 Incorrect : 2 To go : 8 Playing : Articles / Score: 8 + 4 25 % Mast…" at bounding box center [313, 137] width 626 height 241
click at [227, 104] on div "½" at bounding box center [240, 106] width 27 height 11
click at [235, 104] on span "Text-to-speech controls" at bounding box center [234, 106] width 5 height 5
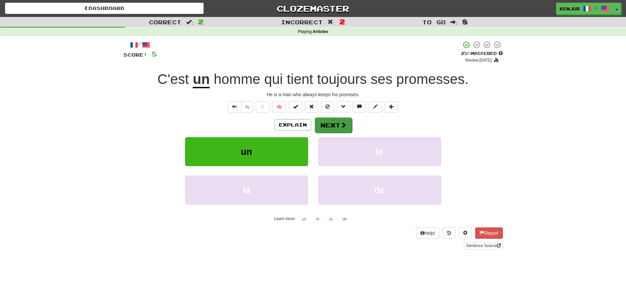
click at [328, 123] on button "Next" at bounding box center [333, 124] width 37 height 15
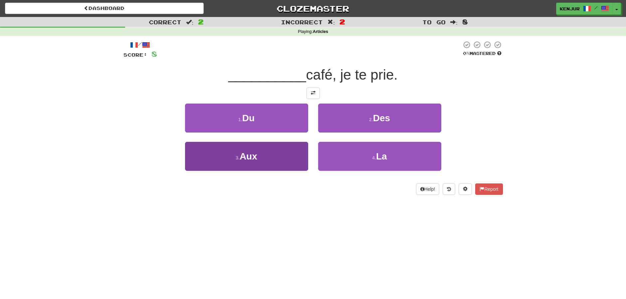
click at [282, 152] on button "3 . Aux" at bounding box center [246, 156] width 123 height 29
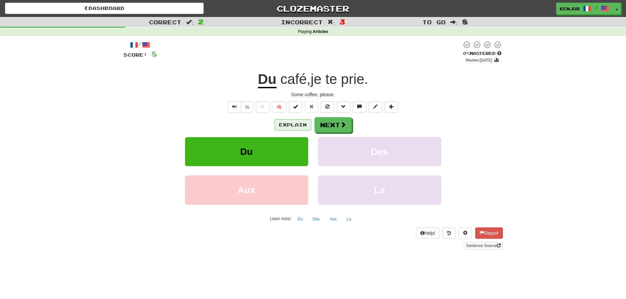
click at [296, 126] on button "Explain" at bounding box center [292, 124] width 37 height 11
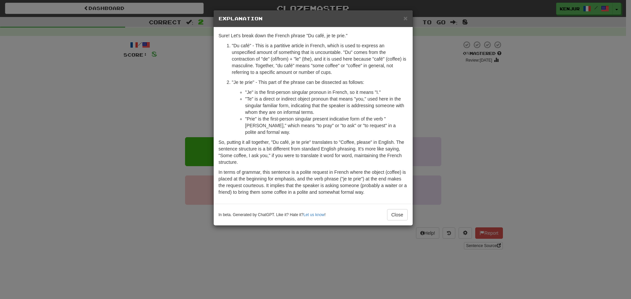
click at [187, 105] on div "× Explanation Sure! Let's break down the French phrase "Du café, je te prie." "…" at bounding box center [315, 149] width 631 height 299
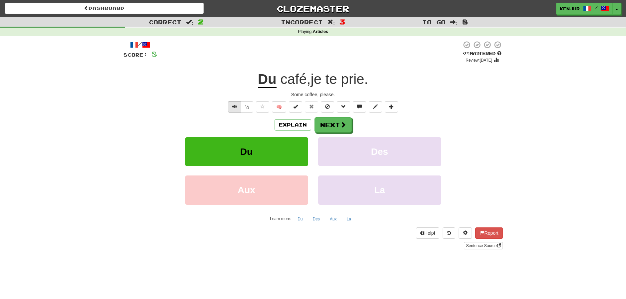
click at [234, 104] on span "Text-to-speech controls" at bounding box center [234, 106] width 5 height 5
drag, startPoint x: 341, startPoint y: 94, endPoint x: 288, endPoint y: 94, distance: 53.2
click at [288, 94] on div "Some coffee, please." at bounding box center [312, 94] width 379 height 7
click at [141, 86] on div "Du café , je te prie ." at bounding box center [312, 79] width 379 height 18
click at [237, 106] on button "Text-to-speech controls" at bounding box center [234, 106] width 13 height 11
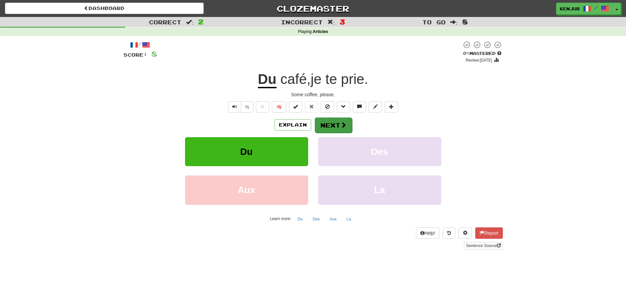
click at [329, 124] on button "Next" at bounding box center [333, 124] width 37 height 15
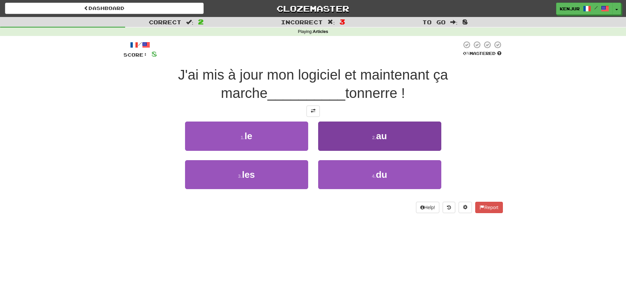
click at [329, 167] on button "4 . du" at bounding box center [379, 174] width 123 height 29
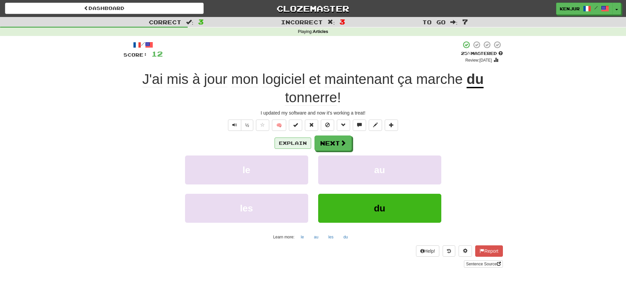
click at [289, 139] on button "Explain" at bounding box center [292, 142] width 37 height 11
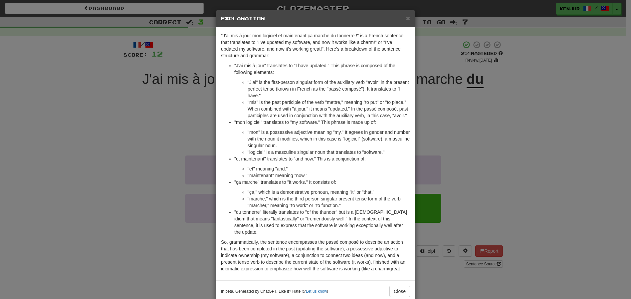
click at [178, 141] on div "× Explanation "J'ai mis à jour mon logiciel et maintenant ça marche du tonnerre…" at bounding box center [315, 149] width 631 height 299
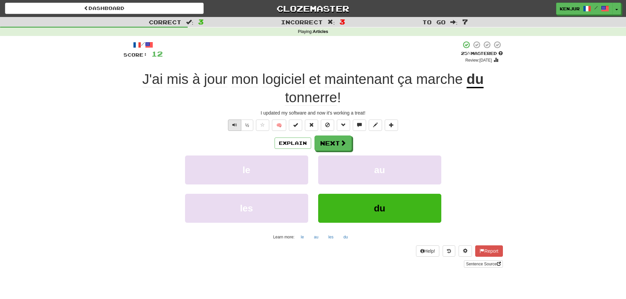
click at [235, 125] on span "Text-to-speech controls" at bounding box center [234, 124] width 5 height 5
drag, startPoint x: 257, startPoint y: 110, endPoint x: 373, endPoint y: 110, distance: 115.8
click at [373, 110] on div "I updated my software and now it's working a treat!" at bounding box center [312, 112] width 379 height 7
click at [113, 115] on div "Correct : 3 Incorrect : 3 To go : 7 Playing : Articles / Score: 12 + 4 25 % Mas…" at bounding box center [313, 147] width 626 height 260
click at [233, 126] on button "Text-to-speech controls" at bounding box center [234, 124] width 13 height 11
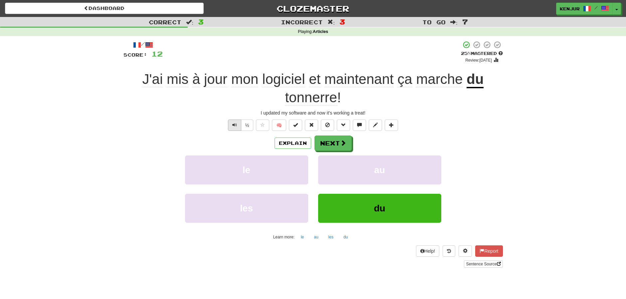
click at [233, 126] on span "Text-to-speech controls" at bounding box center [234, 124] width 5 height 5
click at [232, 122] on span "Text-to-speech controls" at bounding box center [234, 124] width 5 height 5
click at [325, 141] on button "Next" at bounding box center [333, 143] width 37 height 15
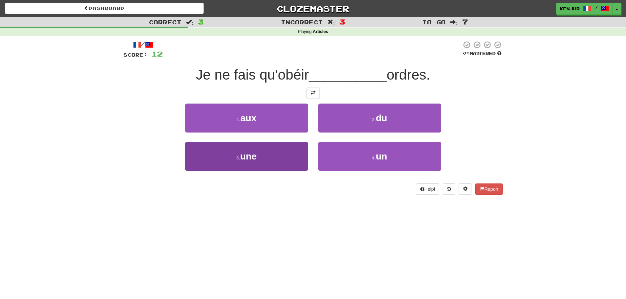
click at [276, 152] on button "3 . une" at bounding box center [246, 156] width 123 height 29
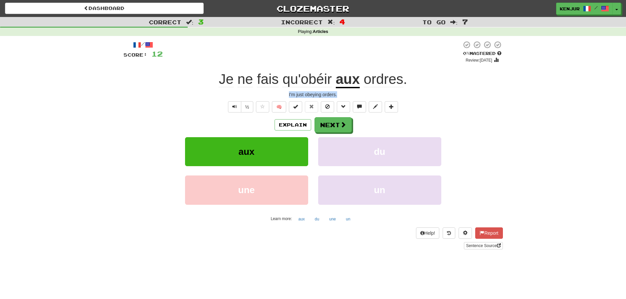
drag, startPoint x: 342, startPoint y: 95, endPoint x: 286, endPoint y: 94, distance: 55.2
click at [286, 94] on div "I'm just obeying orders." at bounding box center [312, 94] width 379 height 7
click at [139, 111] on div "½ 🧠" at bounding box center [312, 106] width 379 height 11
click at [236, 107] on span "Text-to-speech controls" at bounding box center [234, 106] width 5 height 5
click at [235, 107] on span "Text-to-speech controls" at bounding box center [234, 106] width 5 height 5
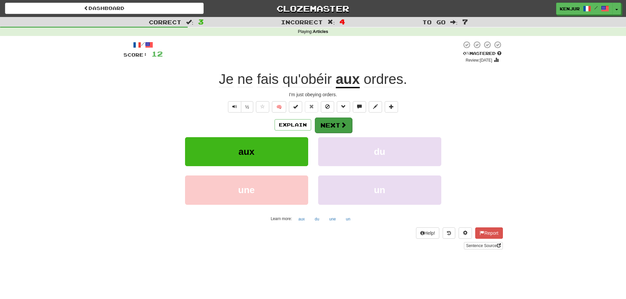
click at [330, 122] on button "Next" at bounding box center [333, 124] width 37 height 15
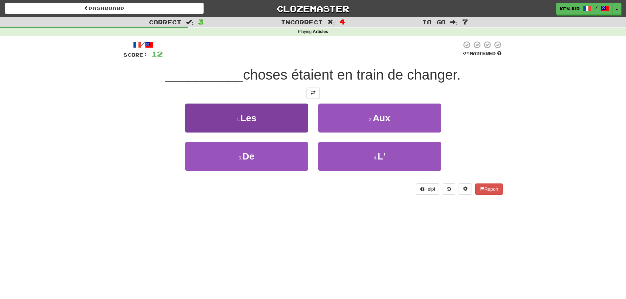
click at [288, 116] on button "1 . Les" at bounding box center [246, 117] width 123 height 29
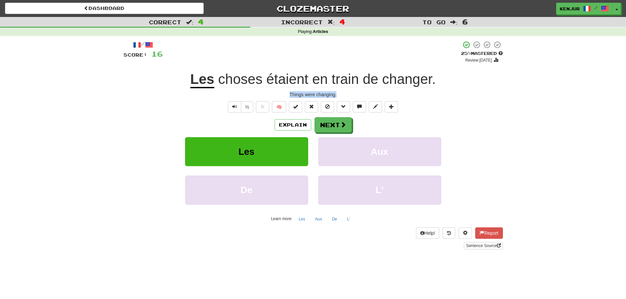
drag, startPoint x: 339, startPoint y: 94, endPoint x: 288, endPoint y: 94, distance: 50.6
click at [288, 94] on div "Things were changing." at bounding box center [312, 94] width 379 height 7
click at [152, 103] on div "½ 🧠" at bounding box center [312, 106] width 379 height 11
click at [228, 105] on button "Text-to-speech controls" at bounding box center [234, 106] width 13 height 11
click at [234, 105] on span "Text-to-speech controls" at bounding box center [234, 106] width 5 height 5
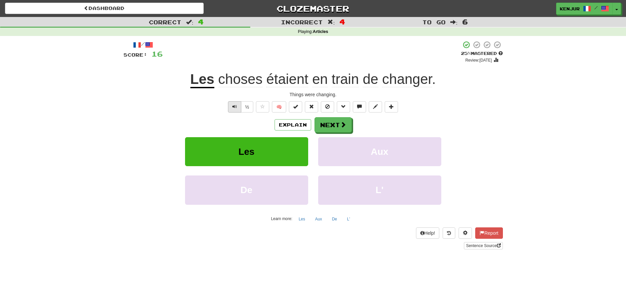
click at [234, 105] on span "Text-to-speech controls" at bounding box center [234, 106] width 5 height 5
click at [286, 123] on button "Explain" at bounding box center [292, 124] width 37 height 11
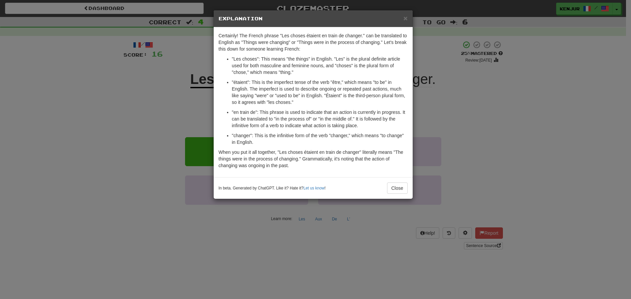
click at [191, 109] on div "× Explanation Certainly! The French phrase "Les choses étaient en train de chan…" at bounding box center [315, 149] width 631 height 299
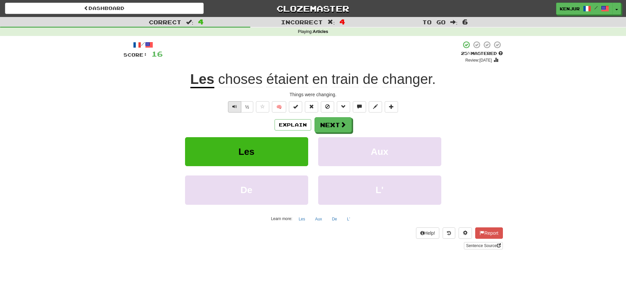
click at [232, 107] on span "Text-to-speech controls" at bounding box center [234, 106] width 5 height 5
click at [330, 127] on button "Next" at bounding box center [333, 124] width 37 height 15
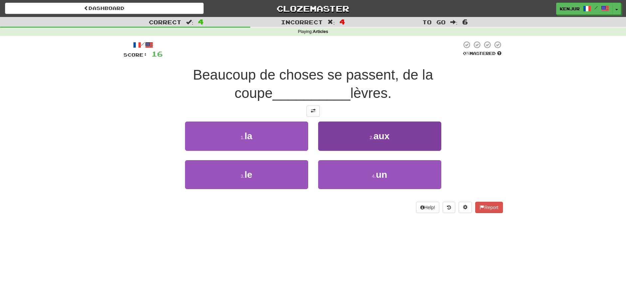
click at [334, 134] on button "2 . aux" at bounding box center [379, 135] width 123 height 29
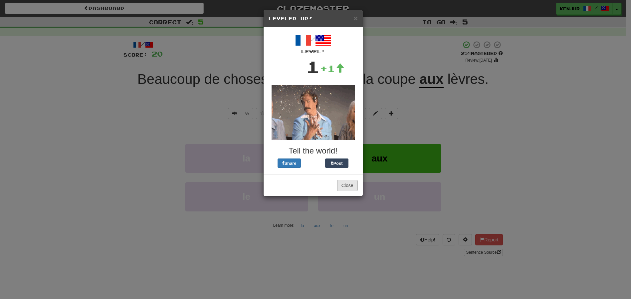
click at [344, 184] on button "Close" at bounding box center [347, 185] width 21 height 11
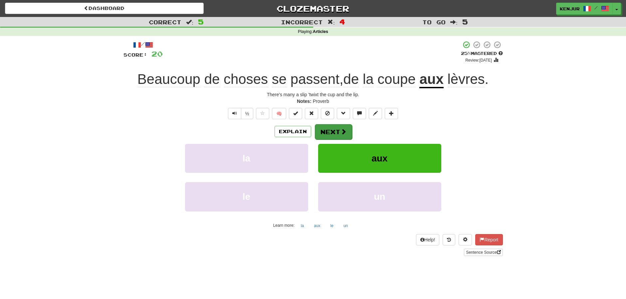
click at [334, 135] on button "Next" at bounding box center [333, 131] width 37 height 15
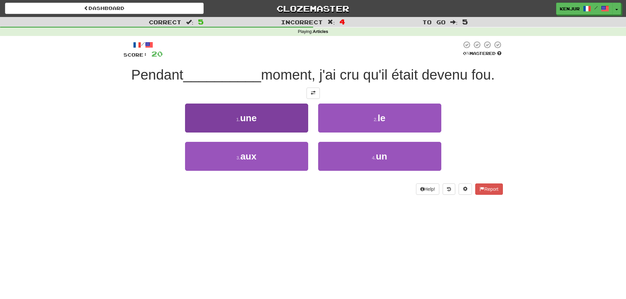
click at [289, 120] on button "1 . une" at bounding box center [246, 117] width 123 height 29
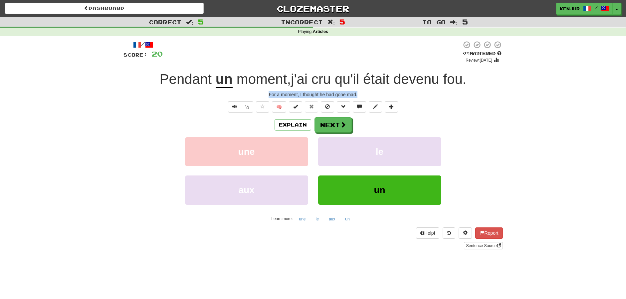
drag, startPoint x: 361, startPoint y: 93, endPoint x: 258, endPoint y: 93, distance: 102.5
click at [258, 93] on div "For a moment, I thought he had gone mad." at bounding box center [312, 94] width 379 height 7
drag, startPoint x: 490, startPoint y: 124, endPoint x: 406, endPoint y: 110, distance: 85.6
click at [490, 124] on div "Explain Next" at bounding box center [312, 124] width 379 height 15
click at [235, 104] on span "Text-to-speech controls" at bounding box center [234, 106] width 5 height 5
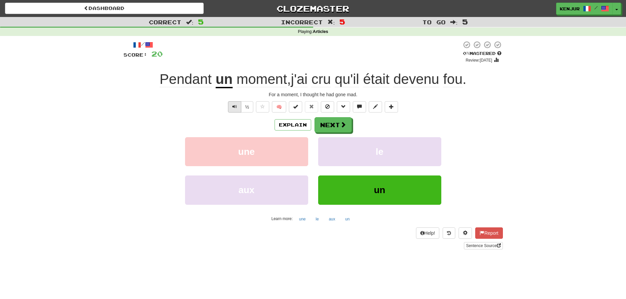
click at [234, 105] on span "Text-to-speech controls" at bounding box center [234, 106] width 5 height 5
click at [331, 124] on button "Next" at bounding box center [333, 124] width 37 height 15
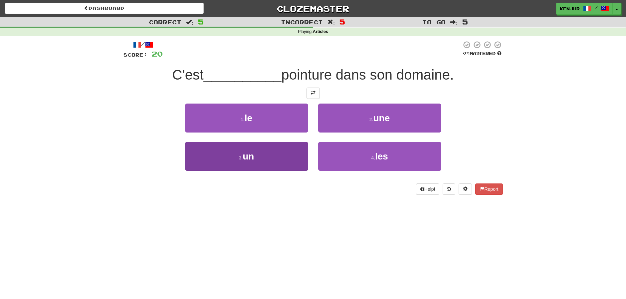
click at [289, 151] on button "3 . un" at bounding box center [246, 156] width 123 height 29
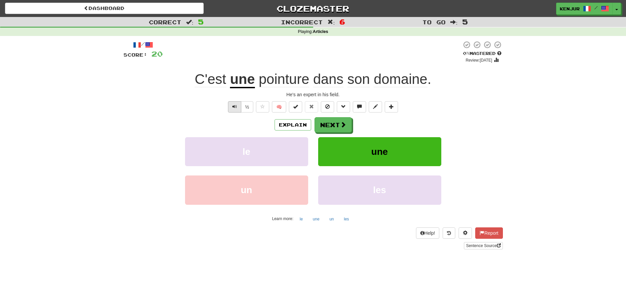
click at [233, 104] on span "Text-to-speech controls" at bounding box center [234, 106] width 5 height 5
click at [285, 122] on button "Explain" at bounding box center [292, 124] width 37 height 11
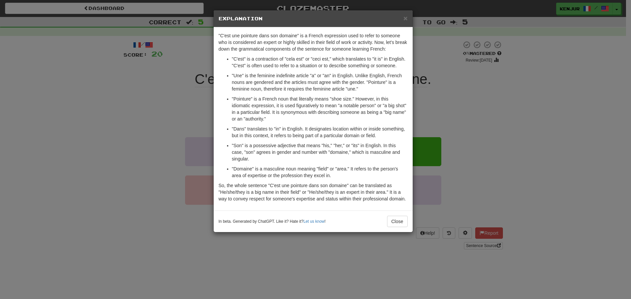
click at [146, 110] on div "× Explanation "C'est une pointure dans son domaine" is a French expression used…" at bounding box center [315, 149] width 631 height 299
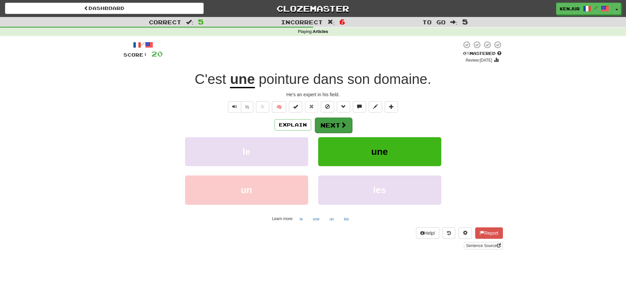
click at [327, 125] on button "Next" at bounding box center [333, 124] width 37 height 15
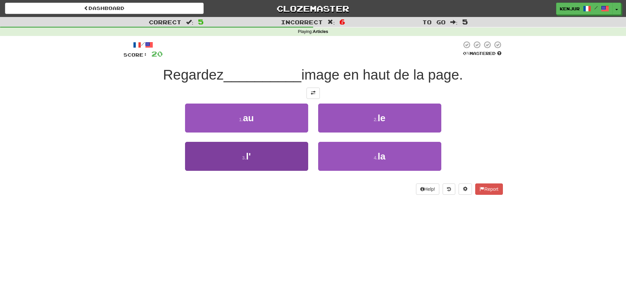
click at [275, 150] on button "3 . l'" at bounding box center [246, 156] width 123 height 29
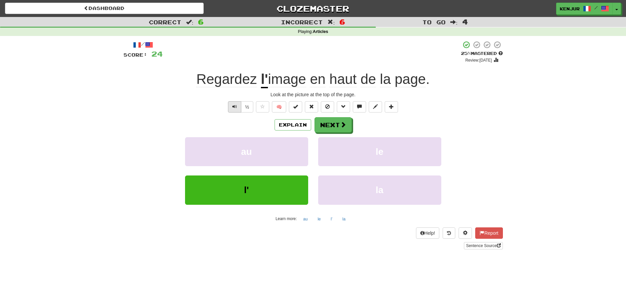
click at [236, 106] on span "Text-to-speech controls" at bounding box center [234, 106] width 5 height 5
click at [302, 125] on button "Explain" at bounding box center [292, 124] width 37 height 11
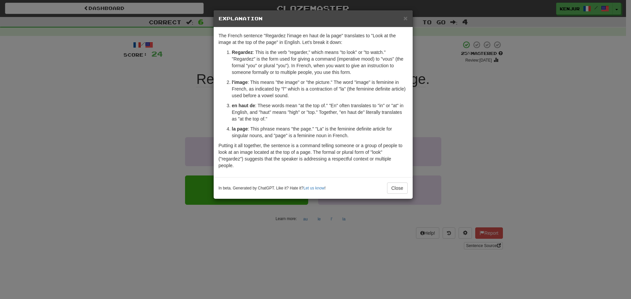
click at [473, 128] on div "× Explanation The French sentence "Regardez l'image en haut de la page" transla…" at bounding box center [315, 149] width 631 height 299
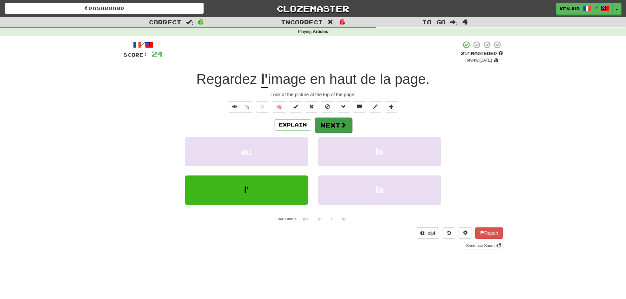
click at [339, 123] on button "Next" at bounding box center [333, 124] width 37 height 15
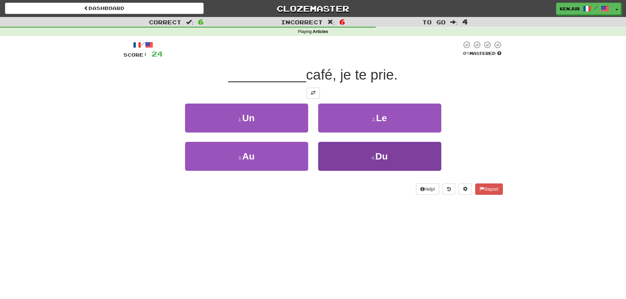
click at [346, 155] on button "4 . Du" at bounding box center [379, 156] width 123 height 29
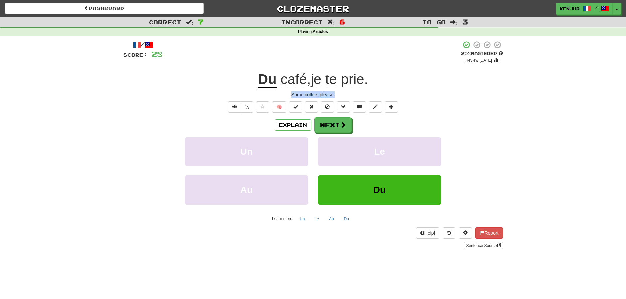
drag, startPoint x: 304, startPoint y: 94, endPoint x: 343, endPoint y: 96, distance: 39.0
click at [343, 96] on div "Some coffee, please." at bounding box center [312, 94] width 379 height 7
click at [483, 106] on div "½ 🧠" at bounding box center [312, 106] width 379 height 11
click at [231, 105] on button "Text-to-speech controls" at bounding box center [234, 106] width 13 height 11
click at [330, 125] on button "Next" at bounding box center [333, 124] width 37 height 15
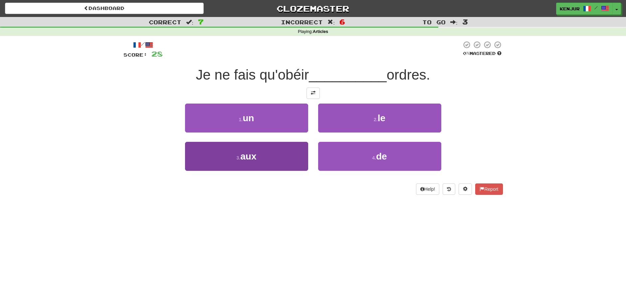
click at [283, 148] on button "3 . aux" at bounding box center [246, 156] width 123 height 29
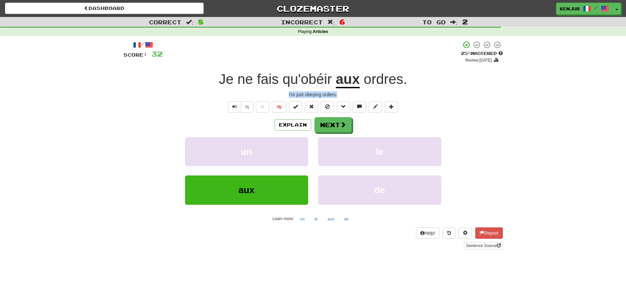
drag, startPoint x: 285, startPoint y: 95, endPoint x: 349, endPoint y: 94, distance: 64.2
click at [349, 94] on div "I'm just obeying orders." at bounding box center [312, 94] width 379 height 7
click at [502, 93] on div "I'm just obeying orders." at bounding box center [312, 94] width 379 height 7
click at [234, 104] on span "Text-to-speech controls" at bounding box center [234, 106] width 5 height 5
drag, startPoint x: 284, startPoint y: 95, endPoint x: 345, endPoint y: 95, distance: 61.2
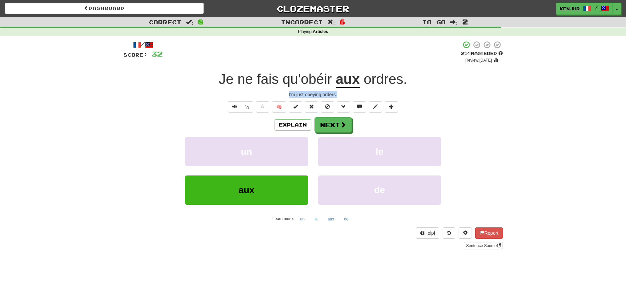
click at [345, 95] on div "I'm just obeying orders." at bounding box center [312, 94] width 379 height 7
click at [489, 96] on div "I'm just obeying orders." at bounding box center [312, 94] width 379 height 7
click at [332, 117] on button "Next" at bounding box center [333, 124] width 37 height 15
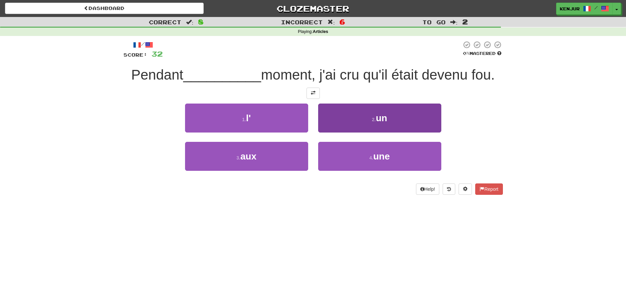
click at [359, 117] on button "2 . un" at bounding box center [379, 117] width 123 height 29
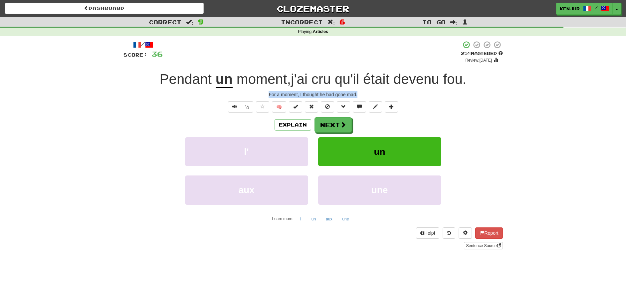
drag, startPoint x: 268, startPoint y: 93, endPoint x: 365, endPoint y: 92, distance: 97.5
click at [365, 92] on div "For a moment, I thought he had gone mad." at bounding box center [312, 94] width 379 height 7
click at [499, 88] on div "/ Score: 36 + 4 25 % Mastered Review: 2025-08-19 Pendant un moment , j'ai cru q…" at bounding box center [312, 145] width 379 height 209
click at [228, 103] on button "Text-to-speech controls" at bounding box center [234, 106] width 13 height 11
click at [326, 122] on button "Next" at bounding box center [333, 124] width 37 height 15
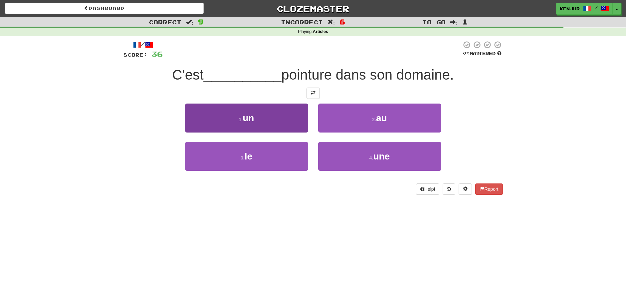
click at [281, 120] on button "1 . un" at bounding box center [246, 117] width 123 height 29
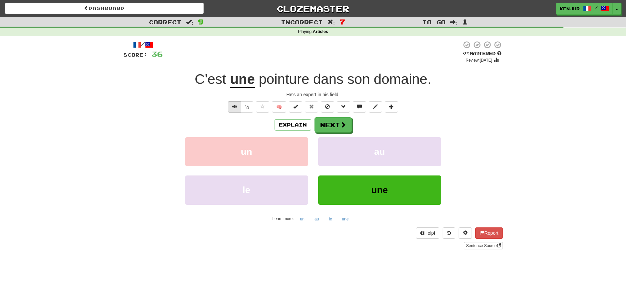
click at [236, 104] on span "Text-to-speech controls" at bounding box center [234, 106] width 5 height 5
click at [322, 123] on button "Next" at bounding box center [333, 124] width 37 height 15
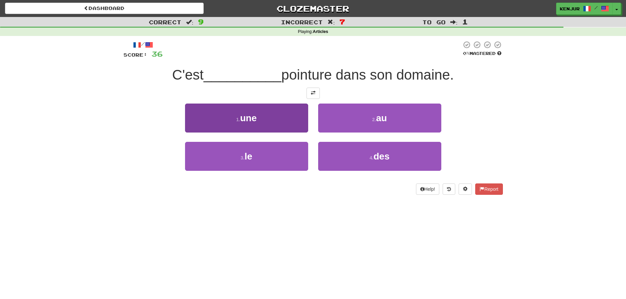
click at [293, 119] on button "1 . une" at bounding box center [246, 117] width 123 height 29
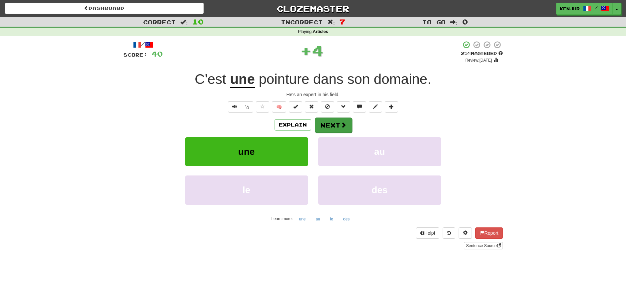
click at [322, 123] on button "Next" at bounding box center [333, 124] width 37 height 15
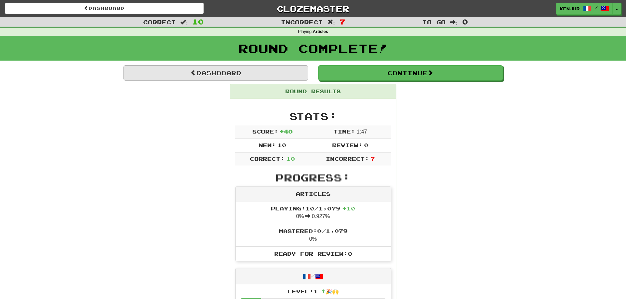
click at [148, 69] on link "Dashboard" at bounding box center [215, 72] width 185 height 15
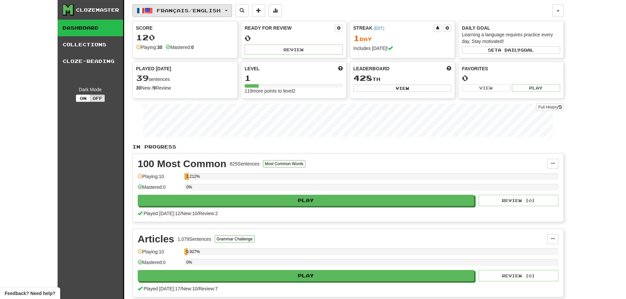
click at [228, 10] on span "button" at bounding box center [226, 10] width 3 height 1
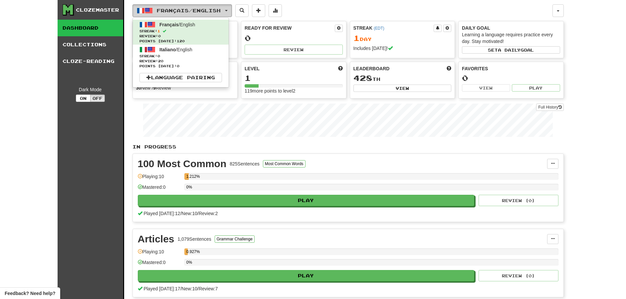
click at [228, 10] on span "button" at bounding box center [226, 10] width 3 height 1
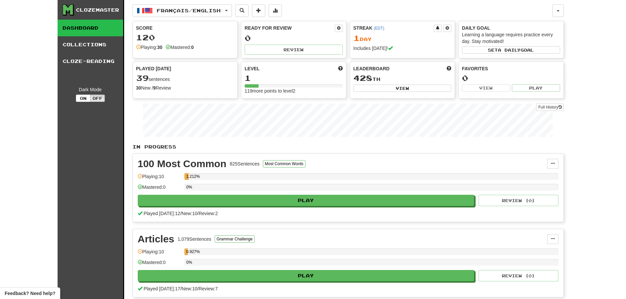
click at [17, 85] on div "Clozemaster Dashboard Collections Cloze-Reading Dark Mode On Off Dashboard Coll…" at bounding box center [313, 197] width 626 height 394
click at [556, 8] on button "button" at bounding box center [557, 10] width 11 height 13
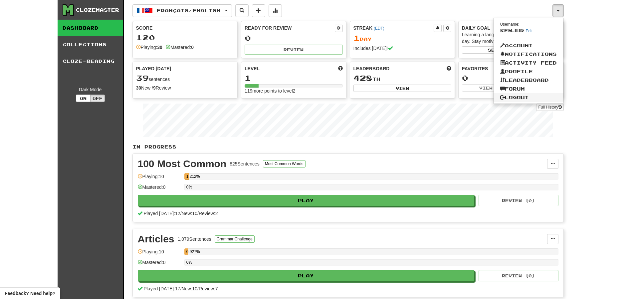
click at [520, 97] on link "Logout" at bounding box center [528, 97] width 70 height 9
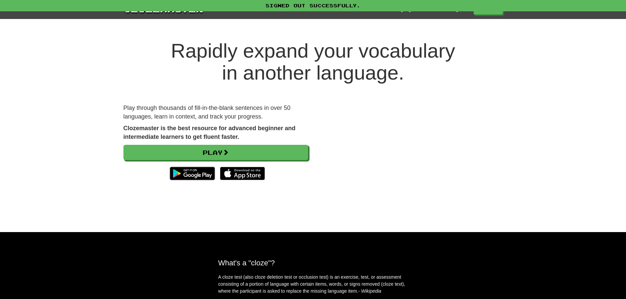
click at [81, 40] on h1 "Rapidly expand your vocabulary in another language." at bounding box center [313, 62] width 626 height 44
